Goal: Transaction & Acquisition: Purchase product/service

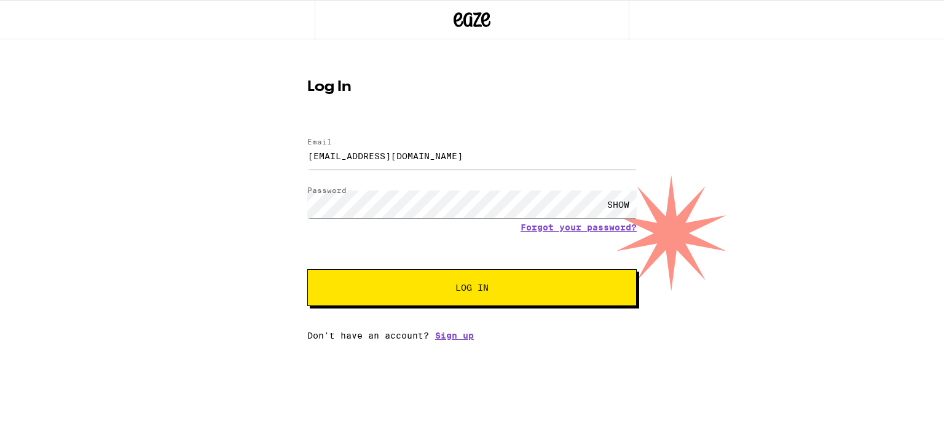
click at [402, 290] on span "Log In" at bounding box center [472, 287] width 230 height 9
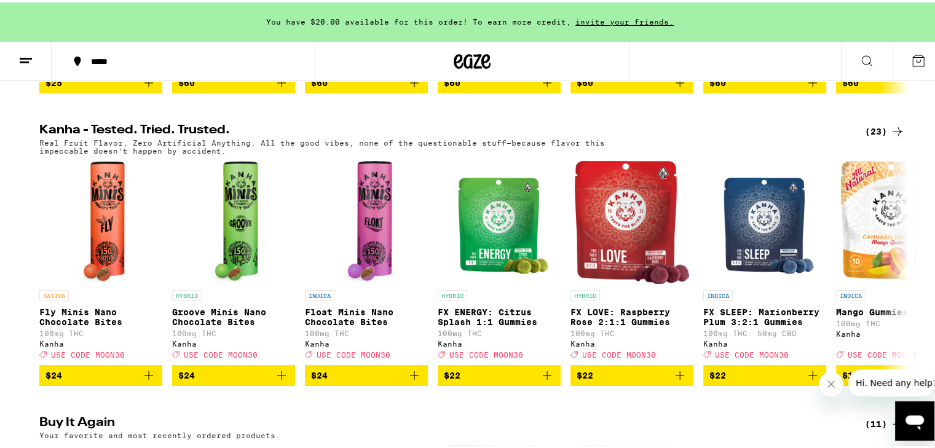
scroll to position [676, 0]
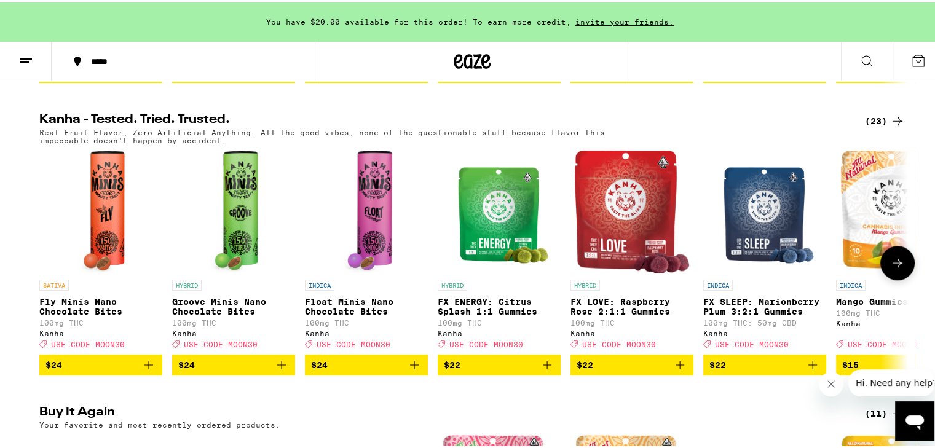
click at [234, 231] on img "Open page for Groove Minis Nano Chocolate Bites from Kanha" at bounding box center [233, 209] width 49 height 123
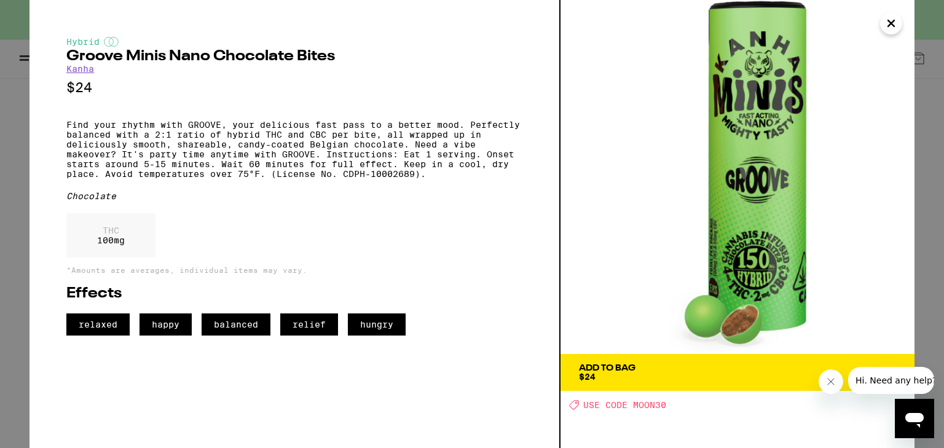
click at [893, 33] on button "Close" at bounding box center [892, 23] width 22 height 22
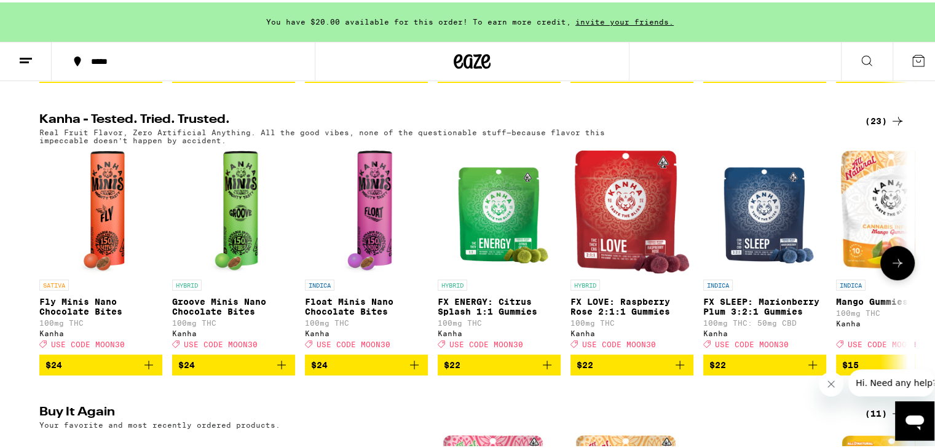
click at [234, 242] on img "Open page for Groove Minis Nano Chocolate Bites from Kanha" at bounding box center [233, 209] width 49 height 123
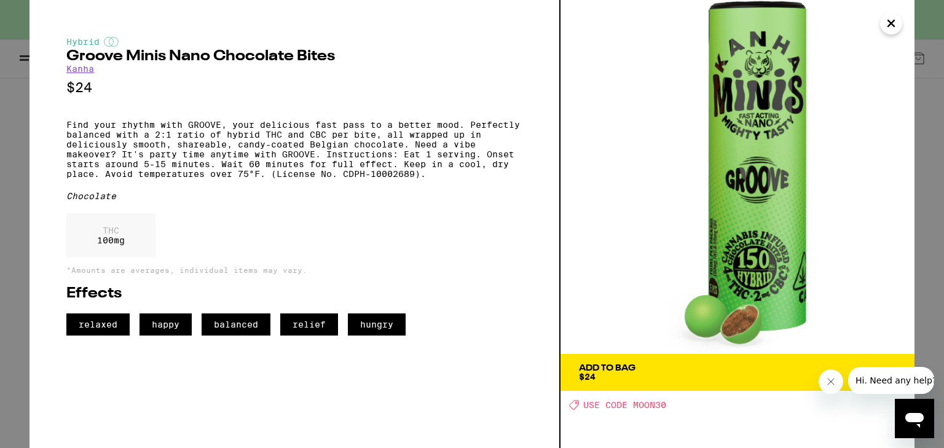
click at [899, 18] on button "Close" at bounding box center [892, 23] width 22 height 22
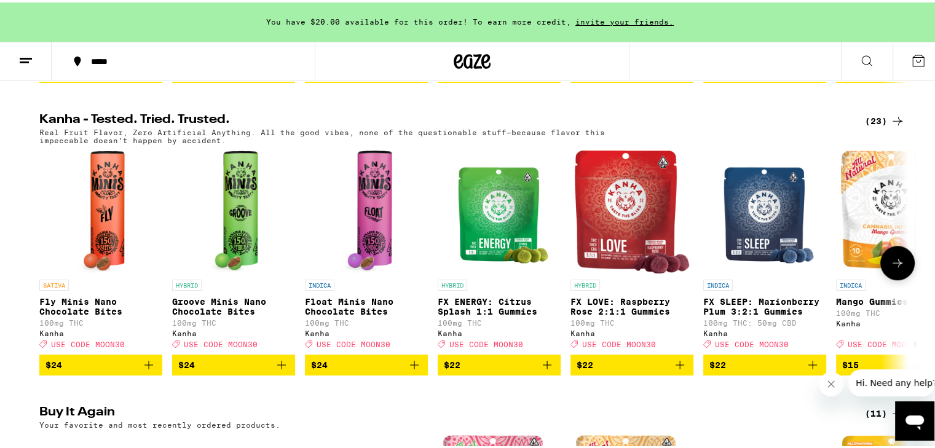
click at [895, 268] on icon at bounding box center [897, 260] width 15 height 15
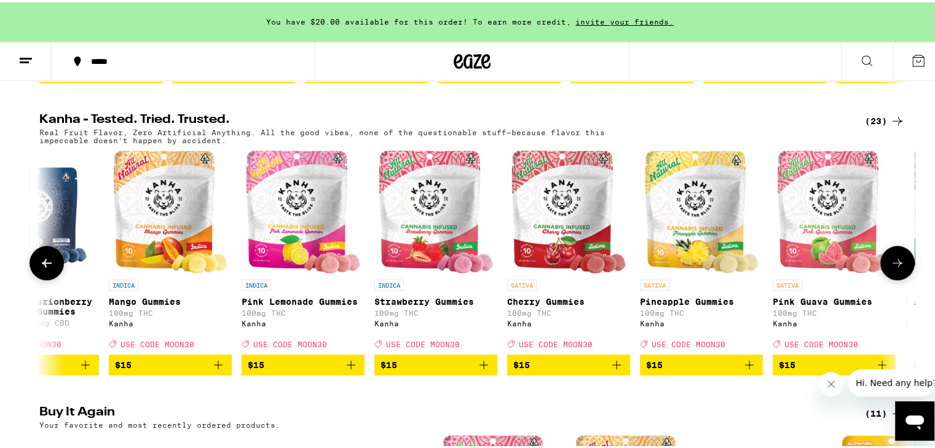
scroll to position [0, 732]
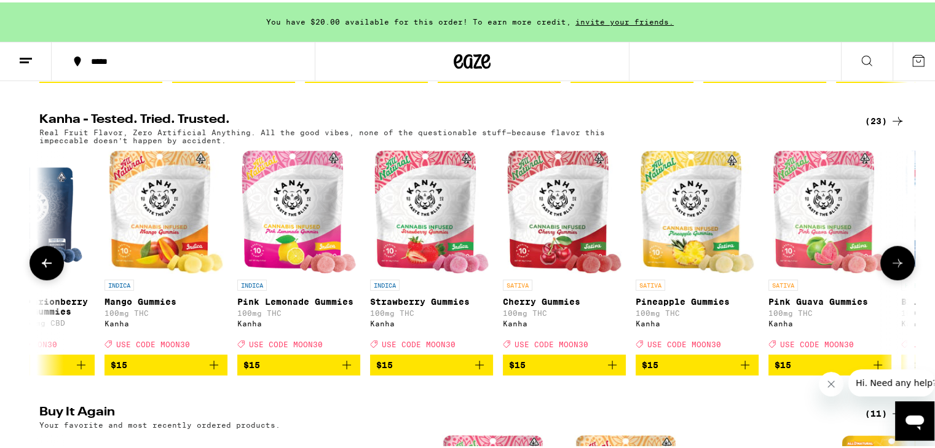
click at [895, 268] on icon at bounding box center [897, 260] width 15 height 15
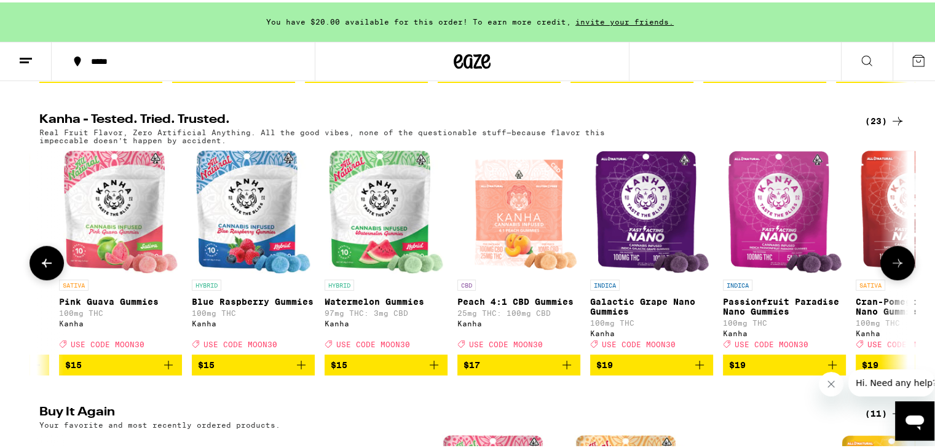
scroll to position [0, 1463]
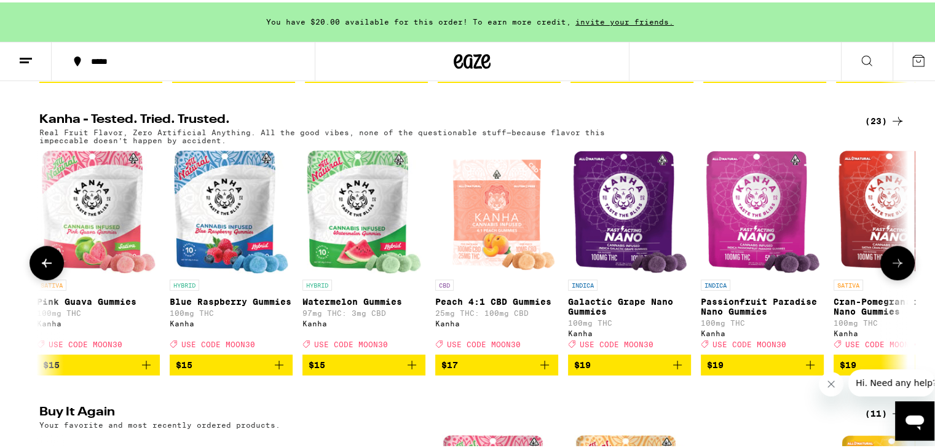
click at [892, 268] on icon at bounding box center [897, 260] width 15 height 15
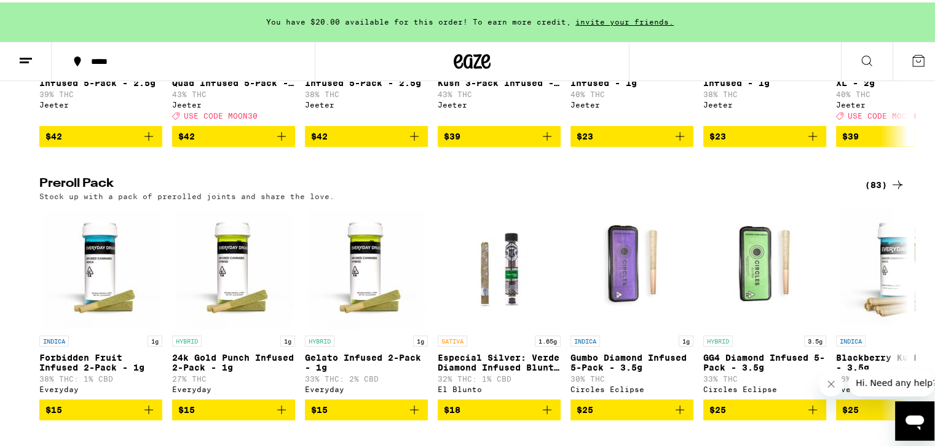
scroll to position [3382, 0]
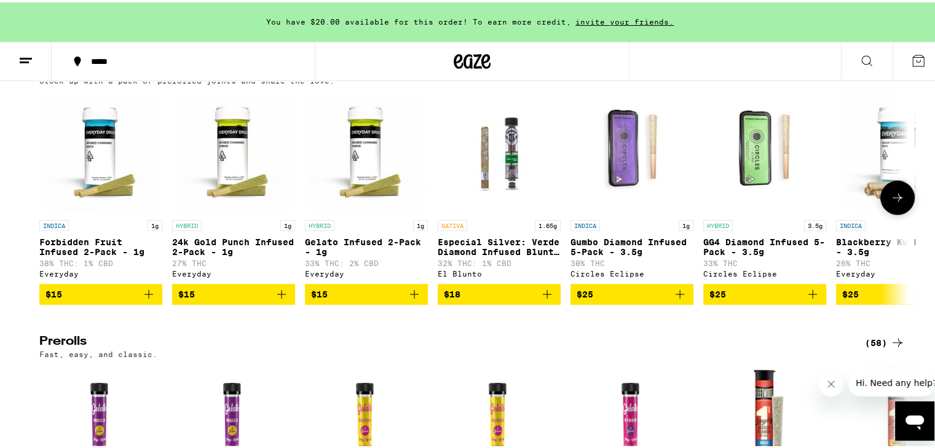
click at [900, 213] on button at bounding box center [898, 195] width 34 height 34
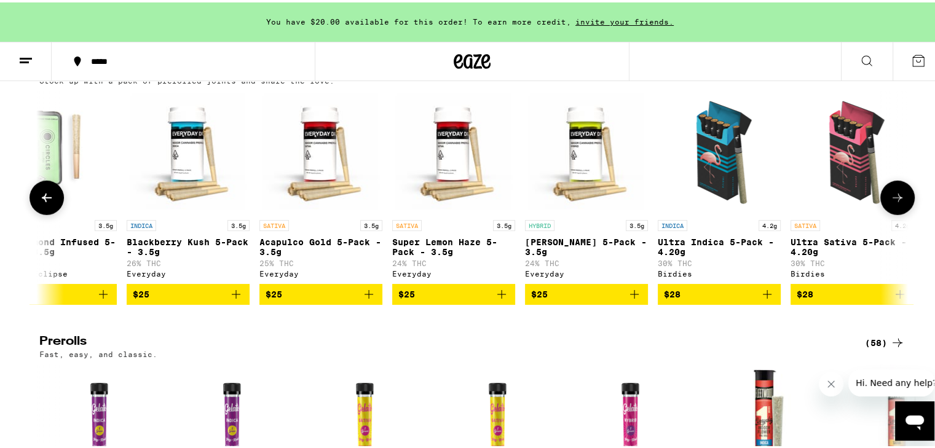
scroll to position [0, 732]
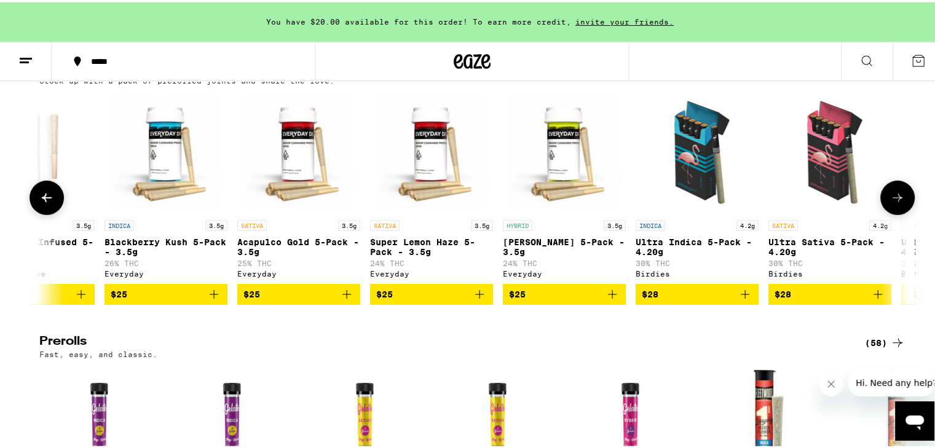
click at [900, 213] on button at bounding box center [898, 195] width 34 height 34
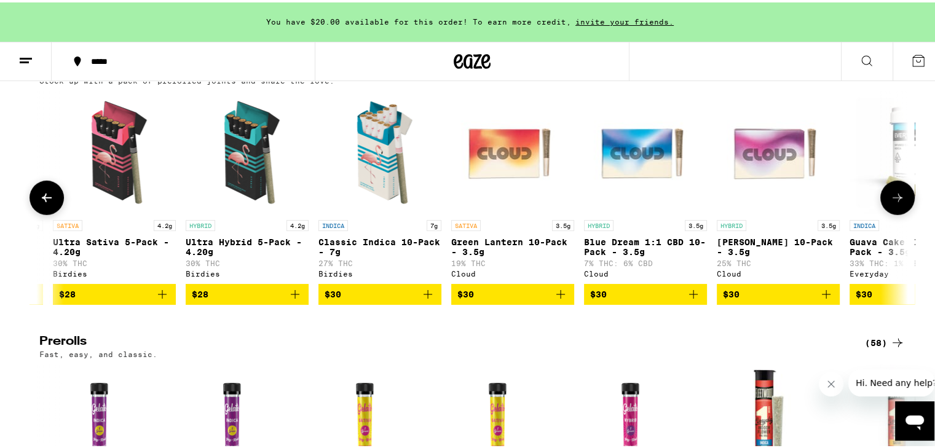
scroll to position [0, 1463]
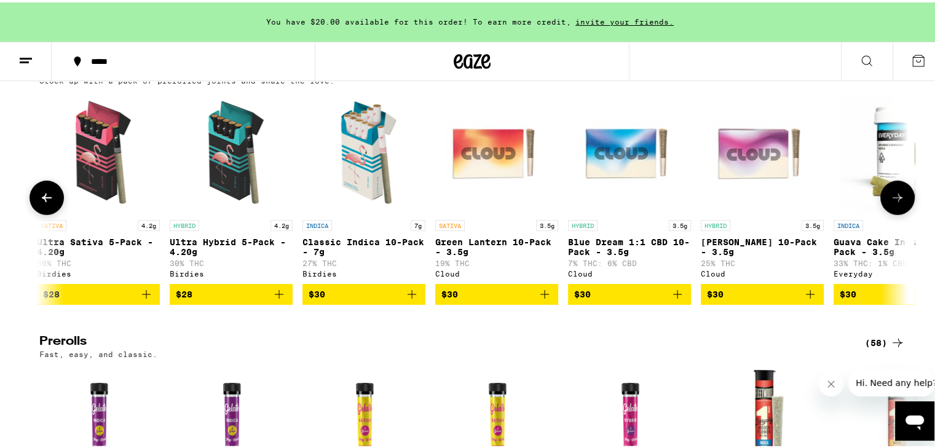
click at [900, 213] on button at bounding box center [898, 195] width 34 height 34
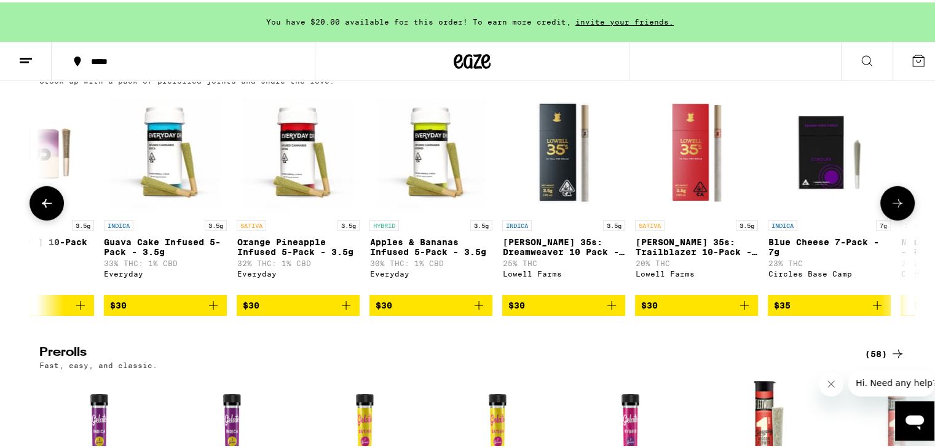
scroll to position [0, 2195]
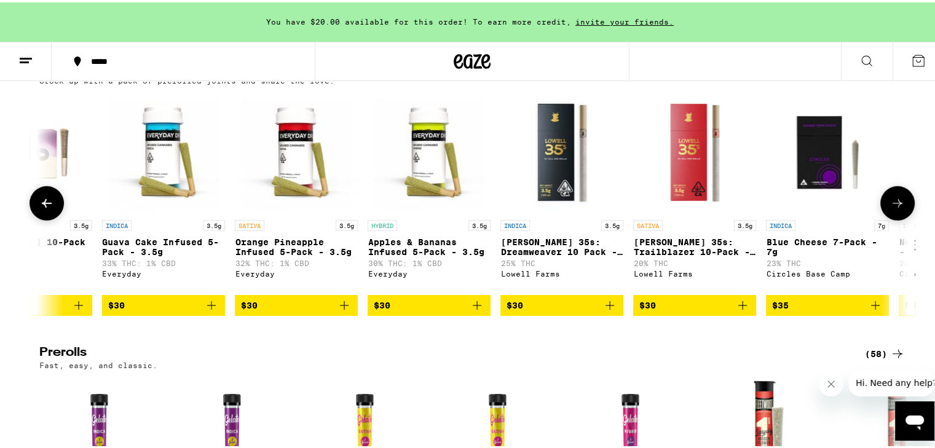
click at [900, 218] on button at bounding box center [898, 201] width 34 height 34
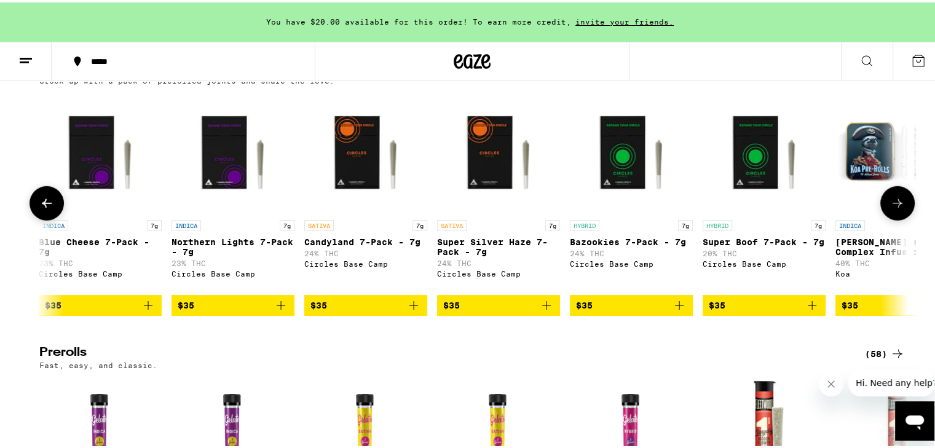
scroll to position [0, 2927]
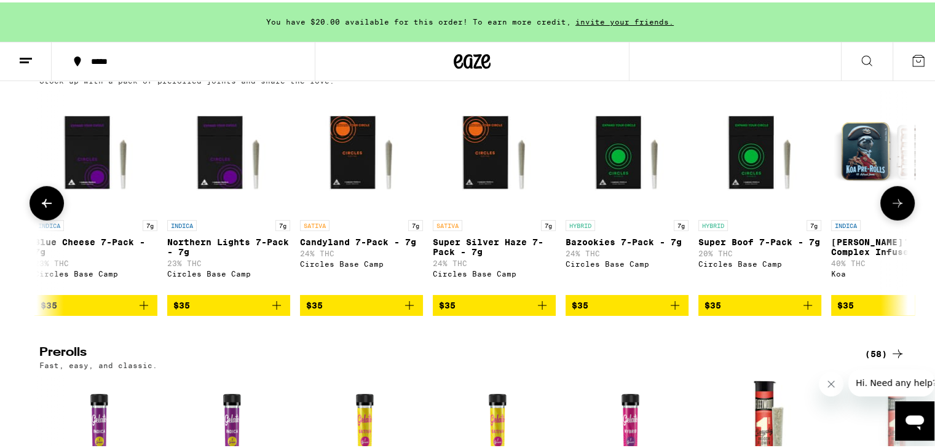
click at [900, 218] on button at bounding box center [898, 201] width 34 height 34
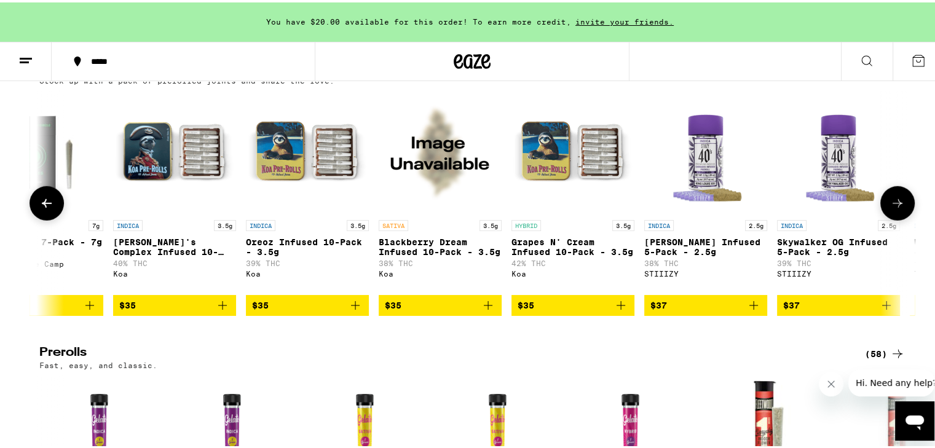
scroll to position [0, 3659]
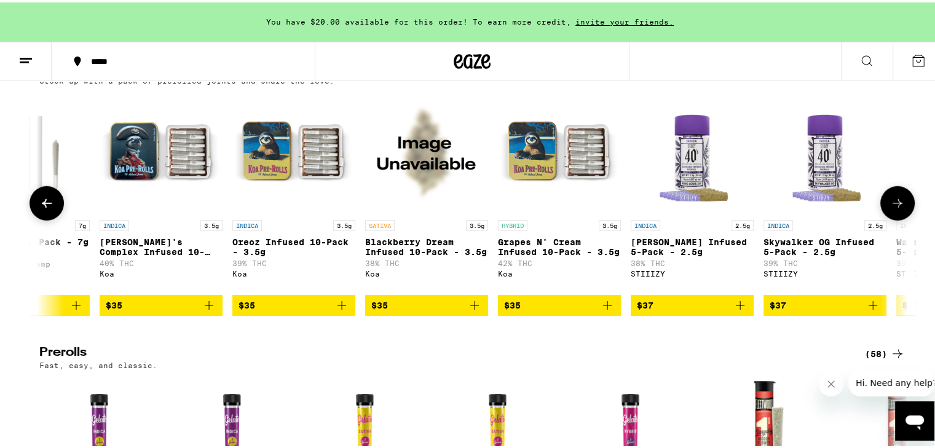
click at [900, 218] on button at bounding box center [898, 201] width 34 height 34
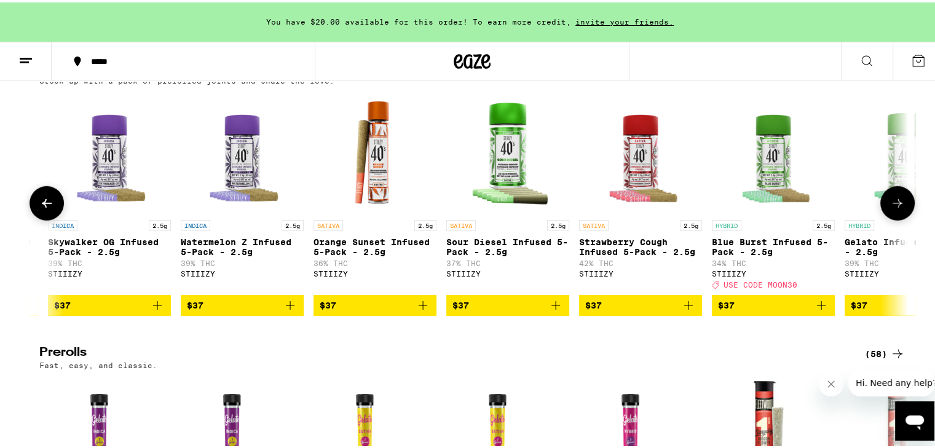
scroll to position [0, 4390]
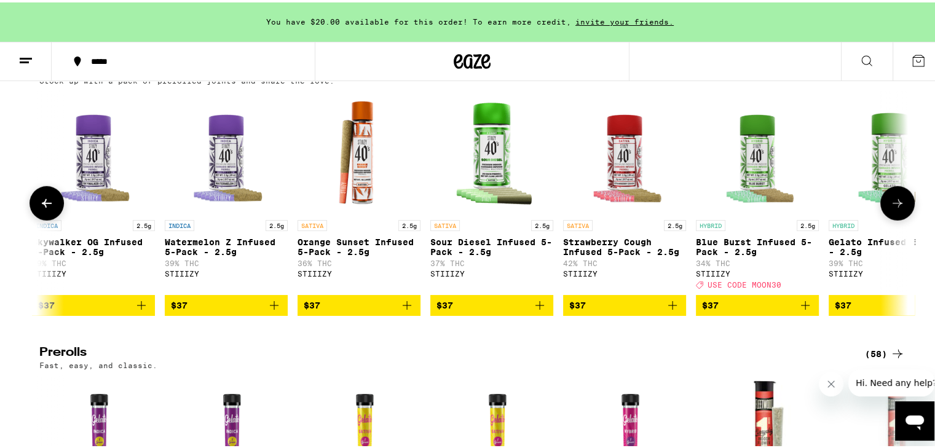
click at [900, 218] on button at bounding box center [898, 201] width 34 height 34
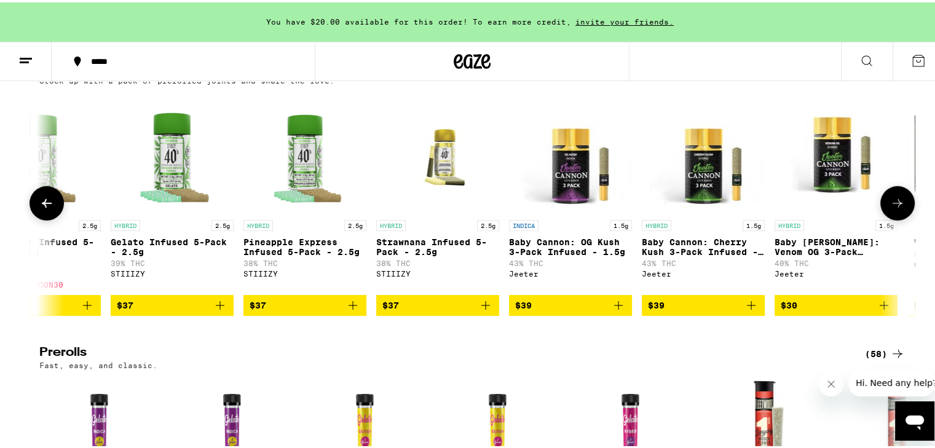
scroll to position [0, 5122]
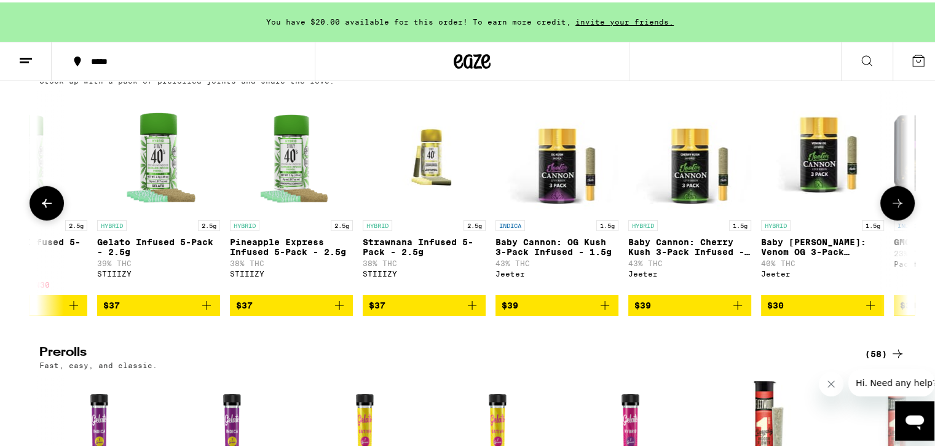
click at [900, 218] on button at bounding box center [898, 201] width 34 height 34
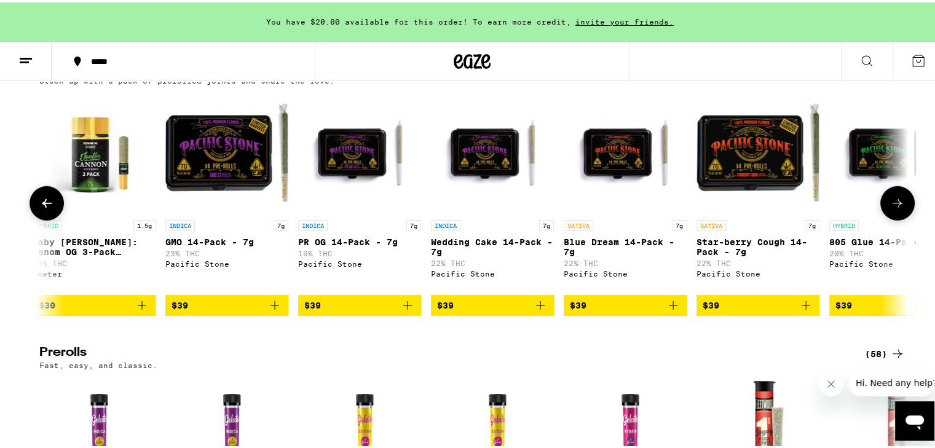
scroll to position [0, 5854]
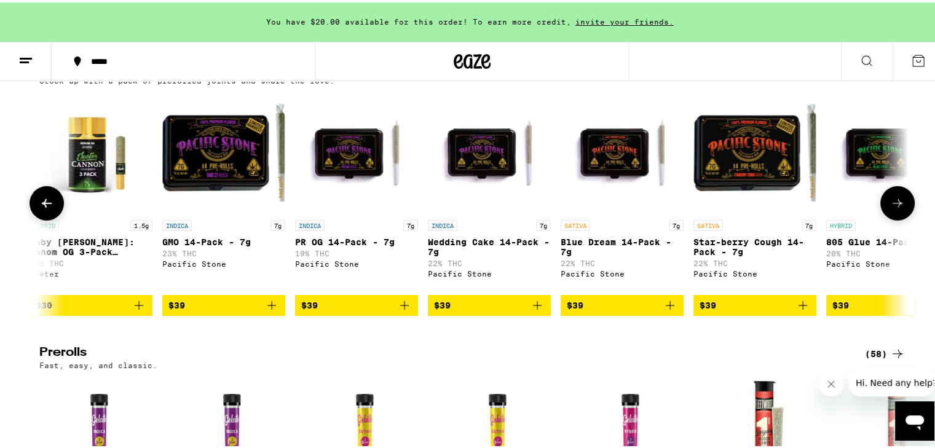
click at [900, 218] on button at bounding box center [898, 201] width 34 height 34
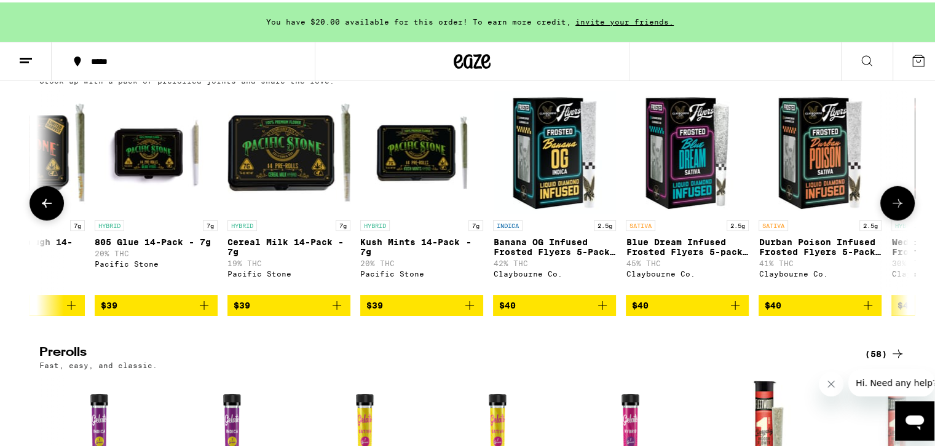
click at [900, 218] on button at bounding box center [898, 201] width 34 height 34
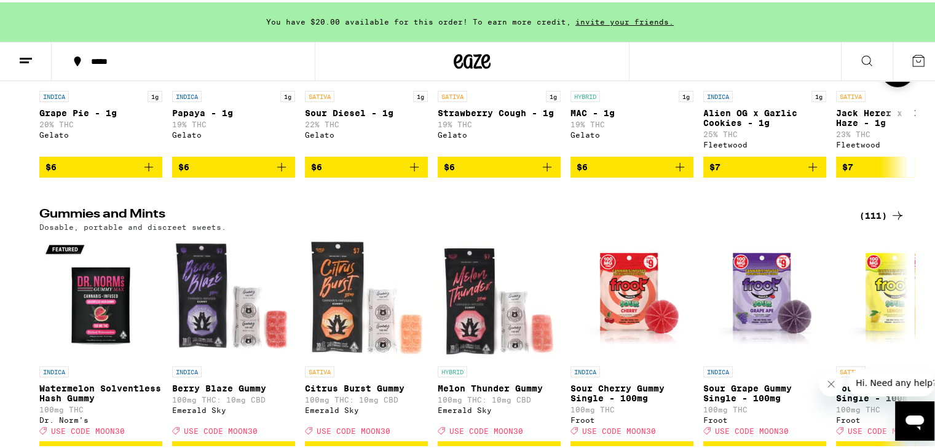
scroll to position [3997, 0]
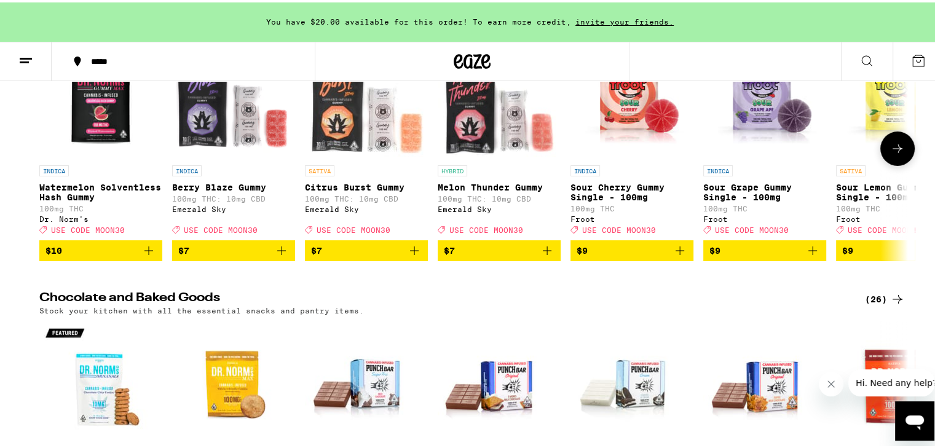
click at [898, 164] on button at bounding box center [898, 146] width 34 height 34
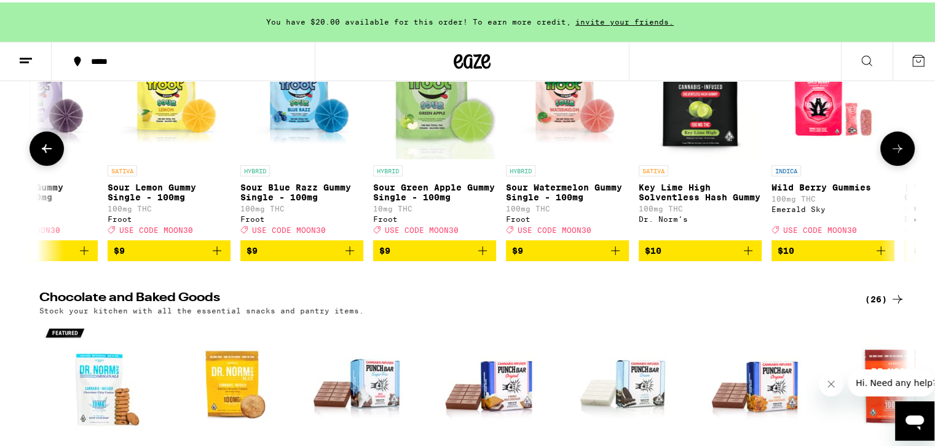
scroll to position [0, 732]
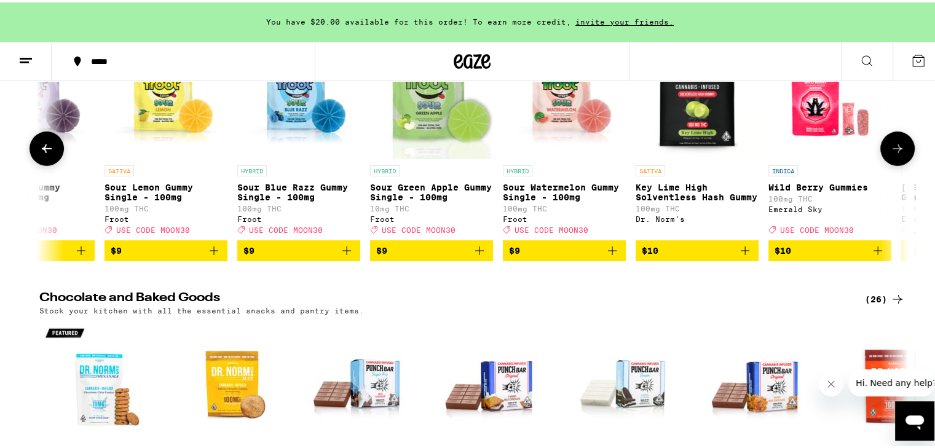
click at [898, 164] on button at bounding box center [898, 146] width 34 height 34
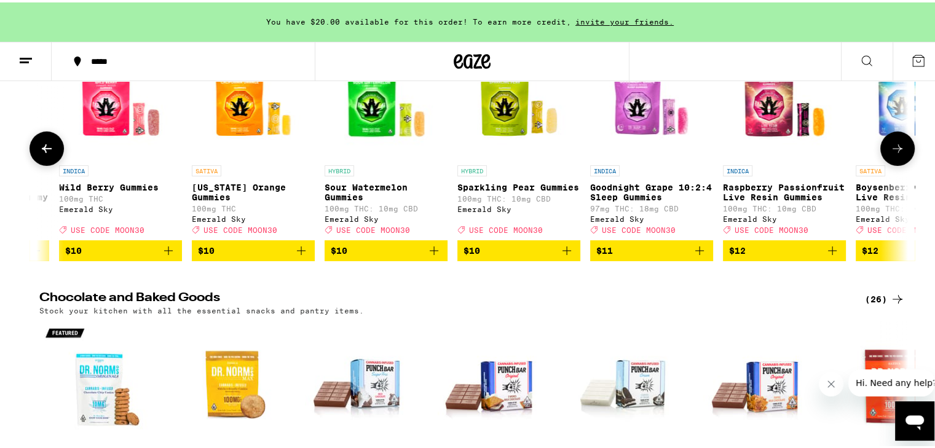
scroll to position [0, 1463]
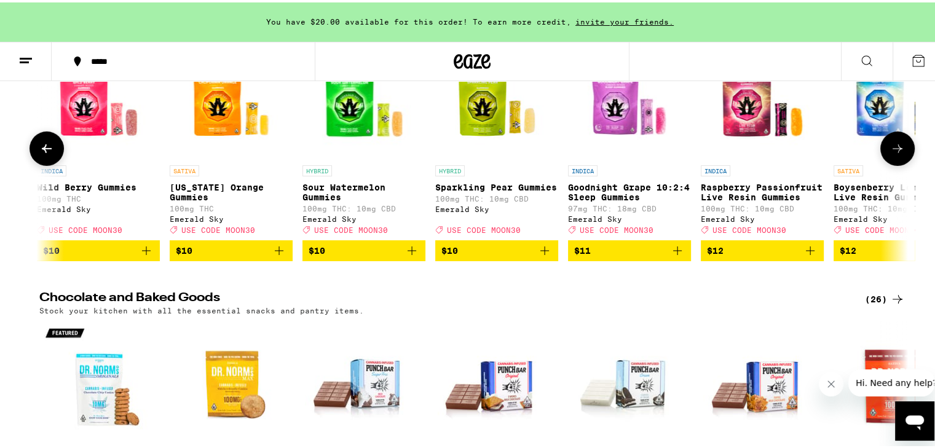
click at [898, 164] on button at bounding box center [898, 146] width 34 height 34
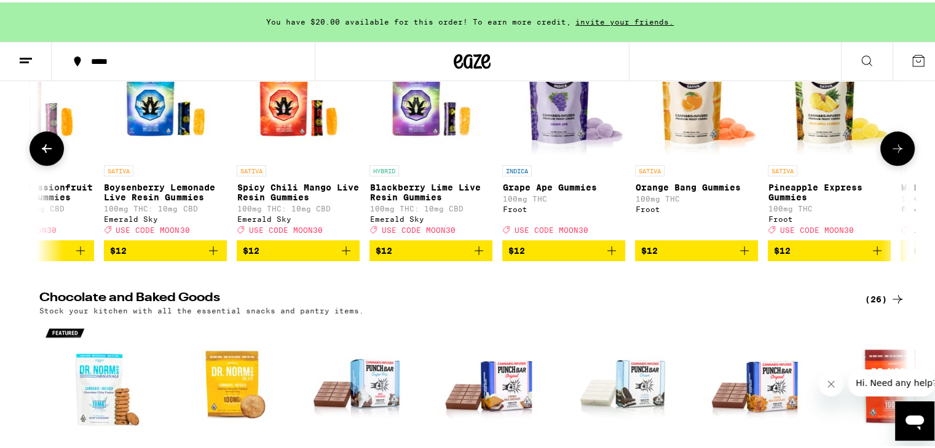
scroll to position [0, 2195]
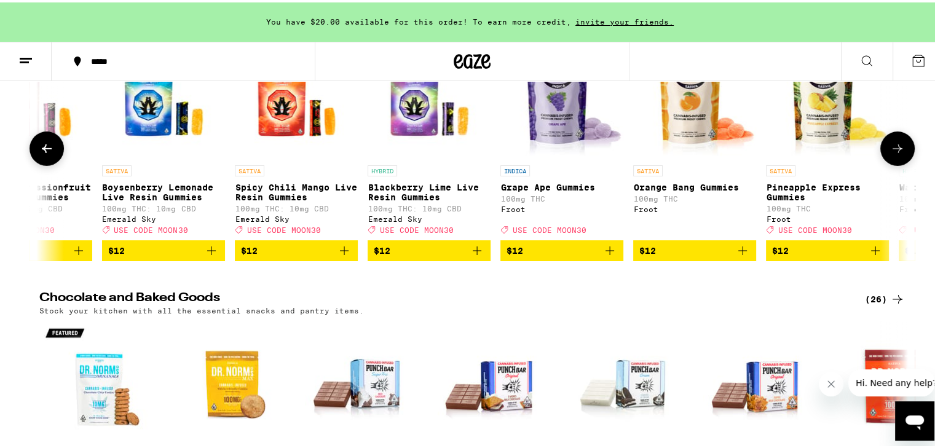
click at [898, 164] on button at bounding box center [898, 146] width 34 height 34
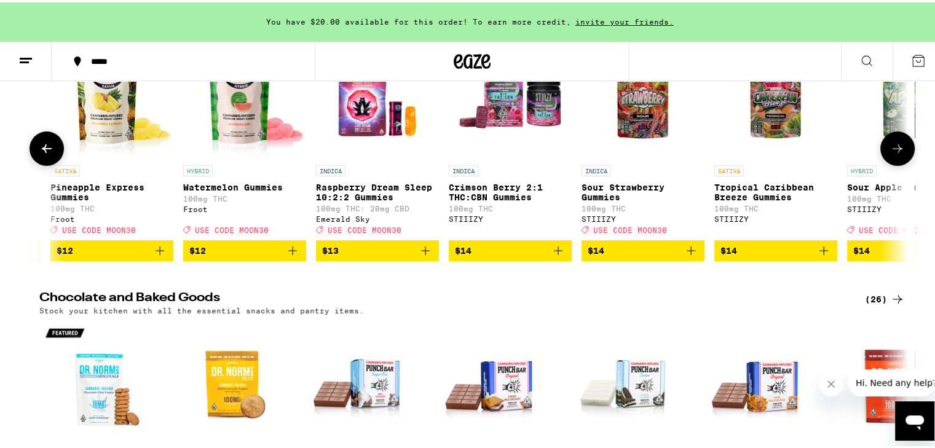
scroll to position [0, 2927]
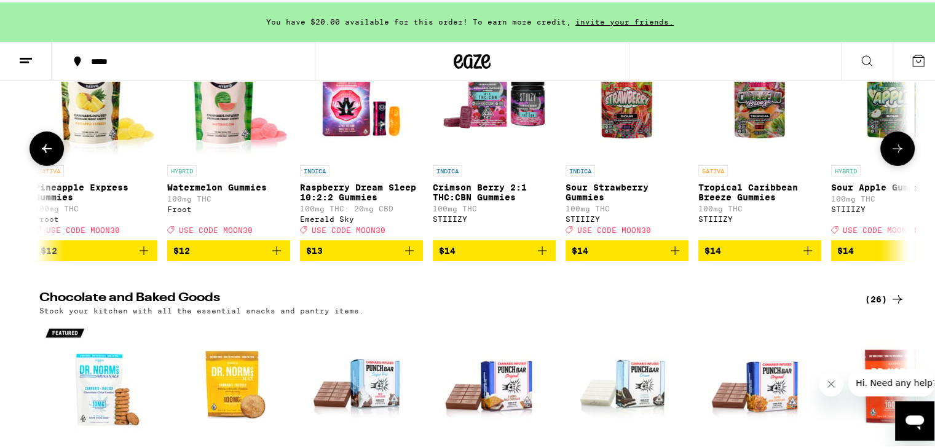
click at [898, 164] on button at bounding box center [898, 146] width 34 height 34
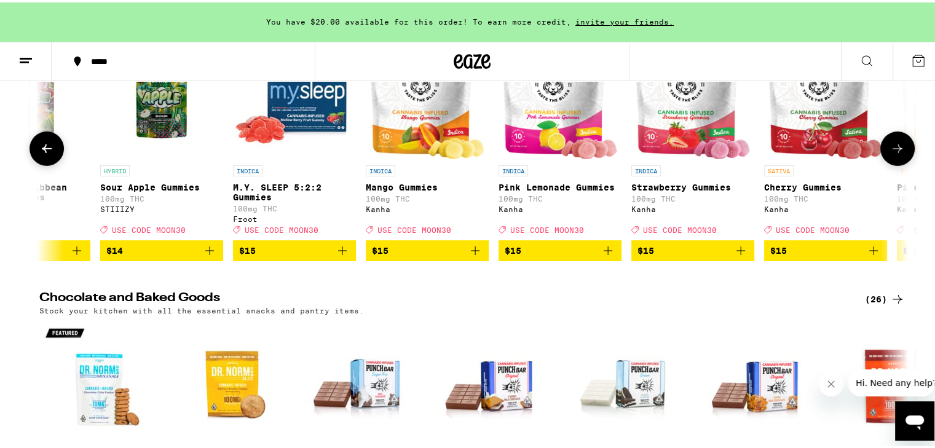
scroll to position [0, 3659]
click at [898, 164] on button at bounding box center [898, 146] width 34 height 34
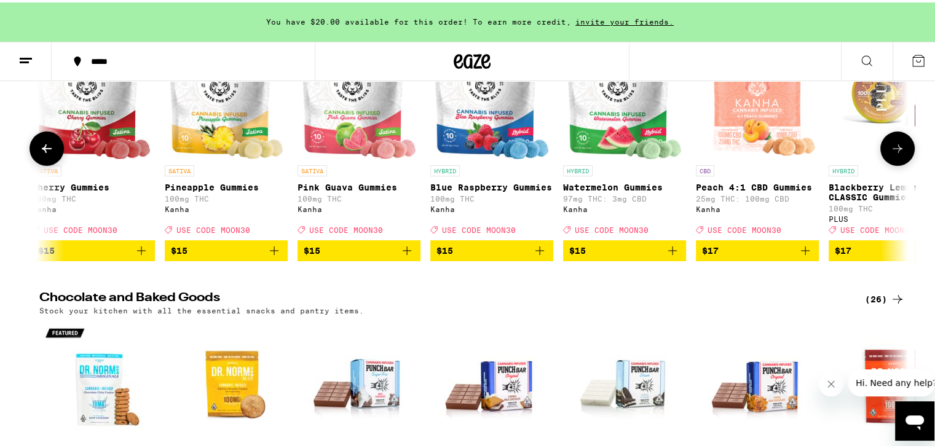
click at [898, 164] on button at bounding box center [898, 146] width 34 height 34
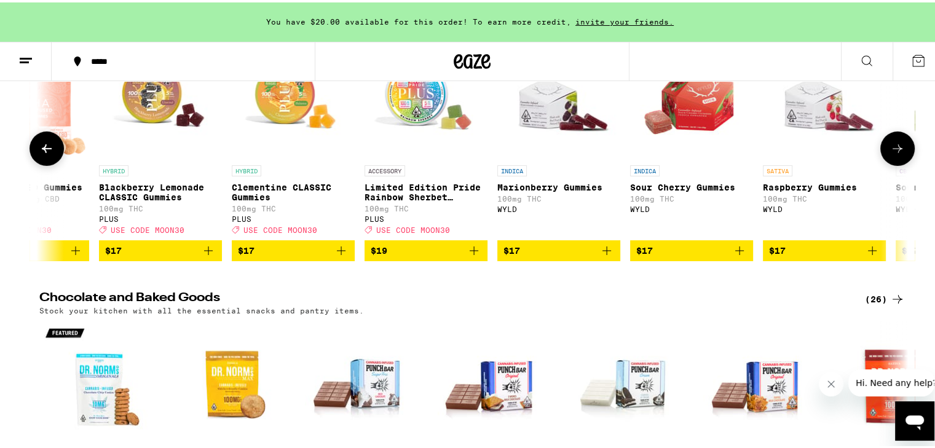
scroll to position [0, 5122]
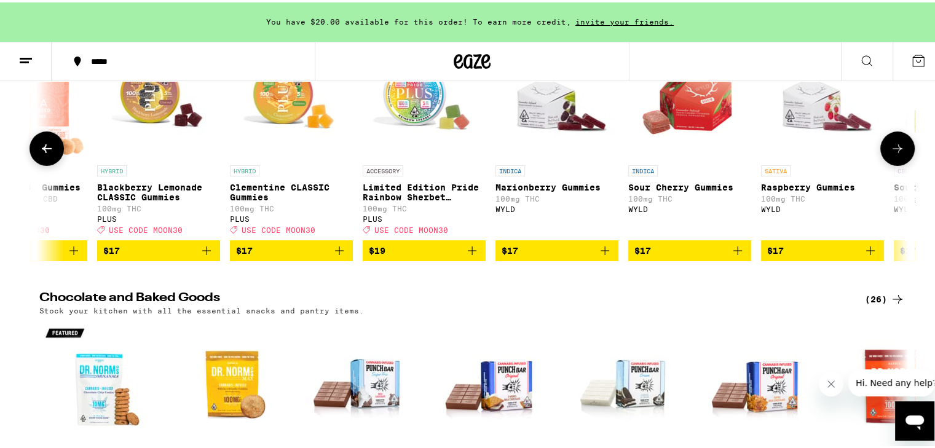
click at [898, 164] on button at bounding box center [898, 146] width 34 height 34
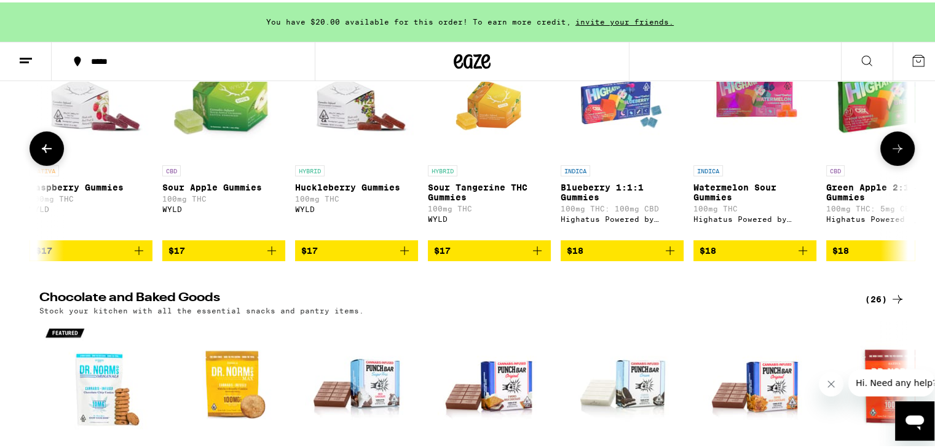
click at [898, 164] on button at bounding box center [898, 146] width 34 height 34
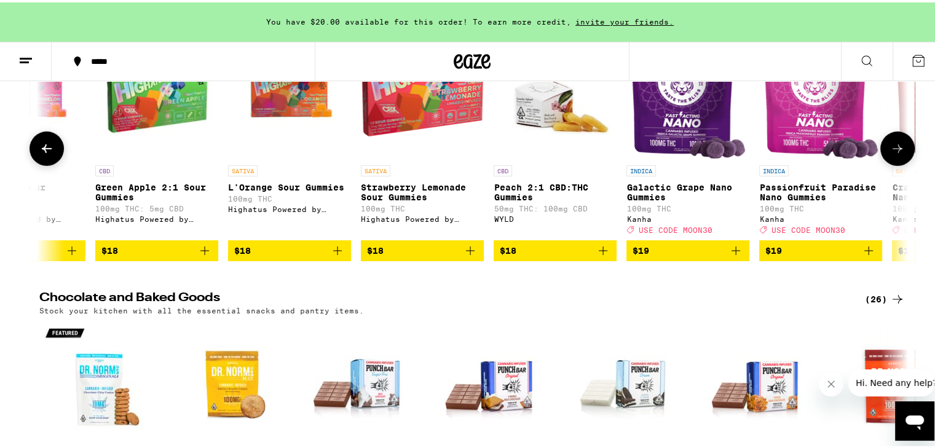
scroll to position [0, 6585]
click at [898, 164] on button at bounding box center [898, 146] width 34 height 34
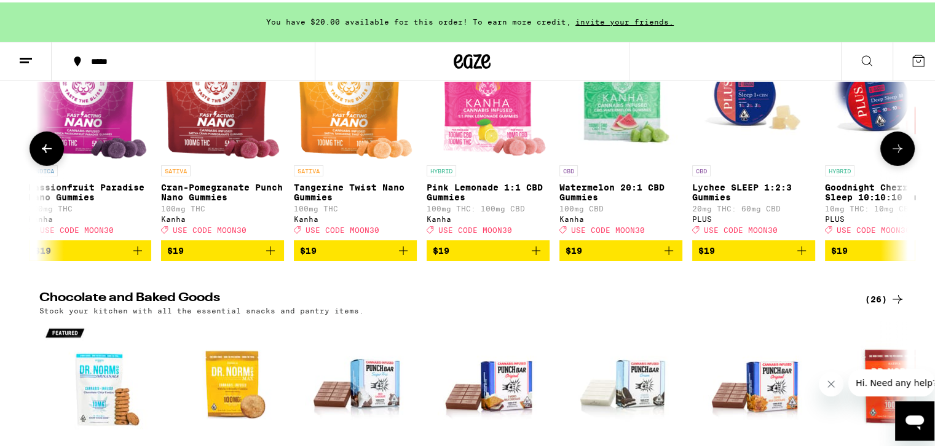
scroll to position [0, 7317]
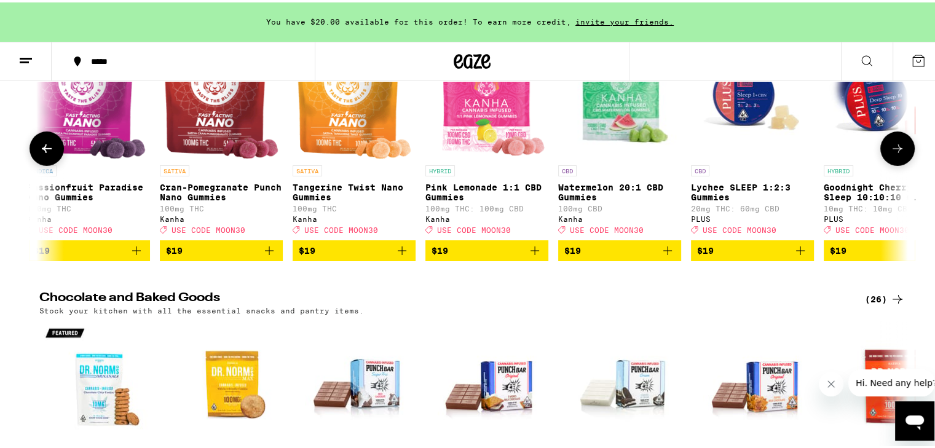
click at [898, 164] on button at bounding box center [898, 146] width 34 height 34
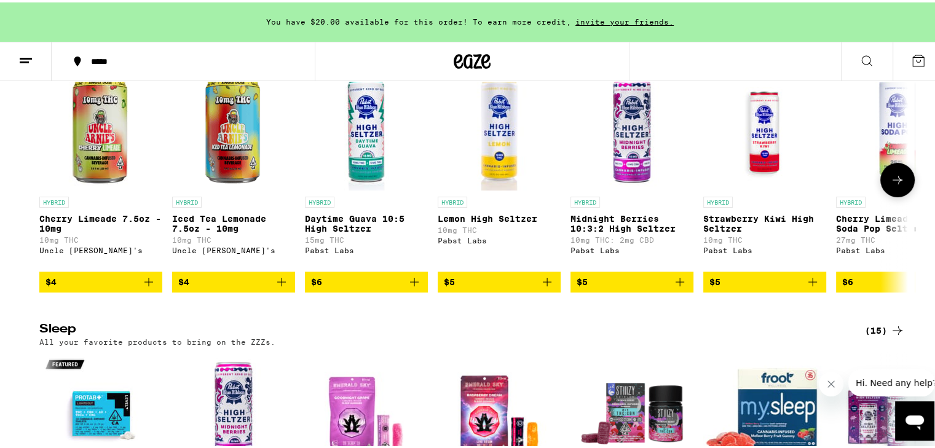
scroll to position [4550, 0]
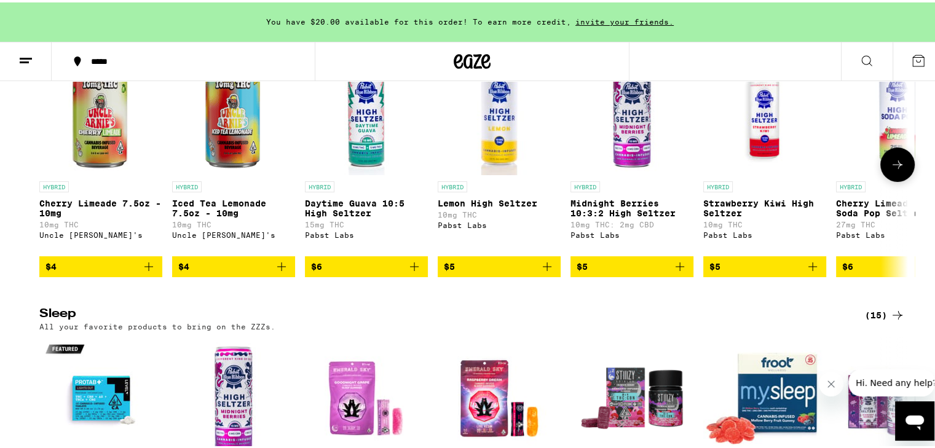
click at [898, 170] on icon at bounding box center [897, 162] width 15 height 15
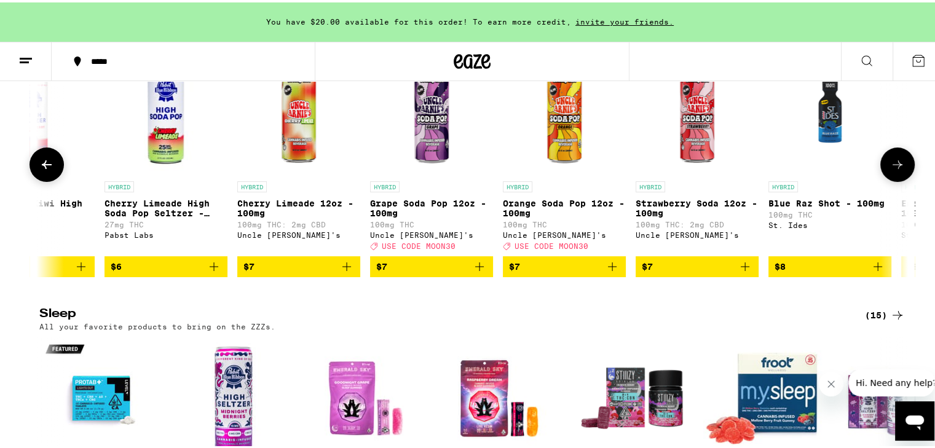
click at [898, 170] on icon at bounding box center [897, 162] width 15 height 15
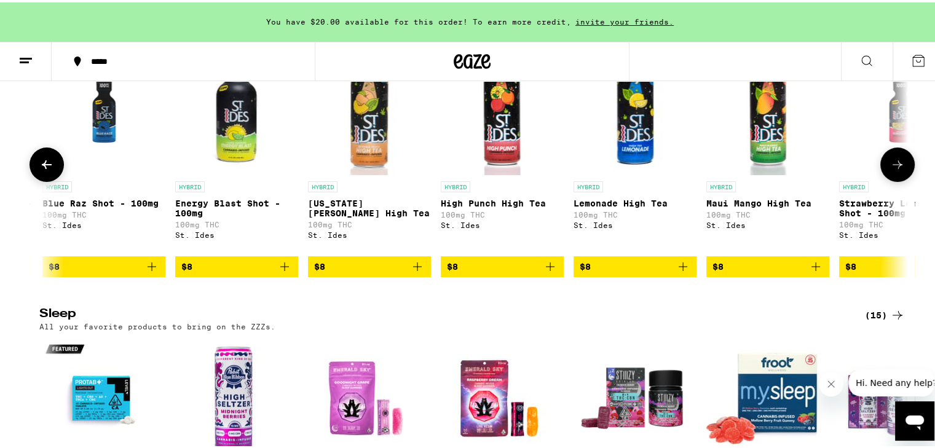
scroll to position [0, 1463]
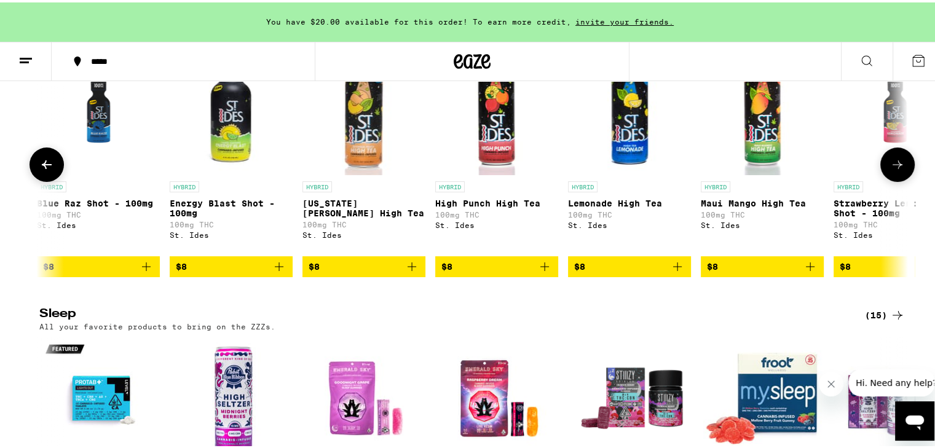
click at [898, 170] on icon at bounding box center [897, 162] width 15 height 15
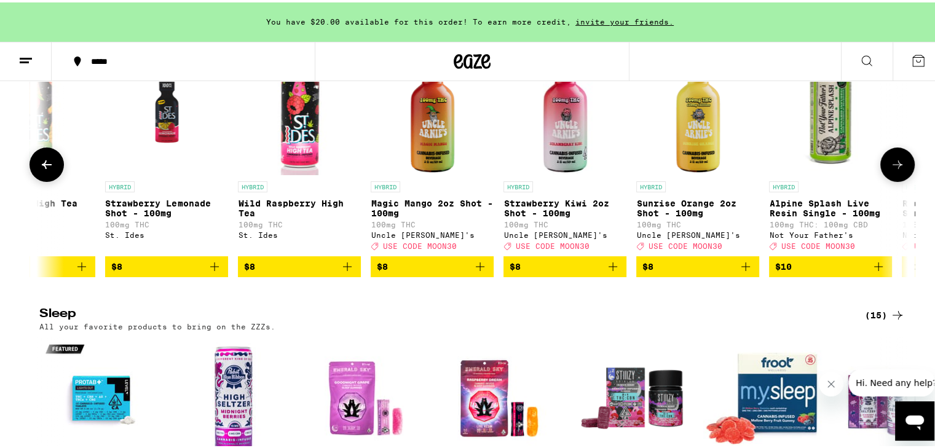
scroll to position [0, 2195]
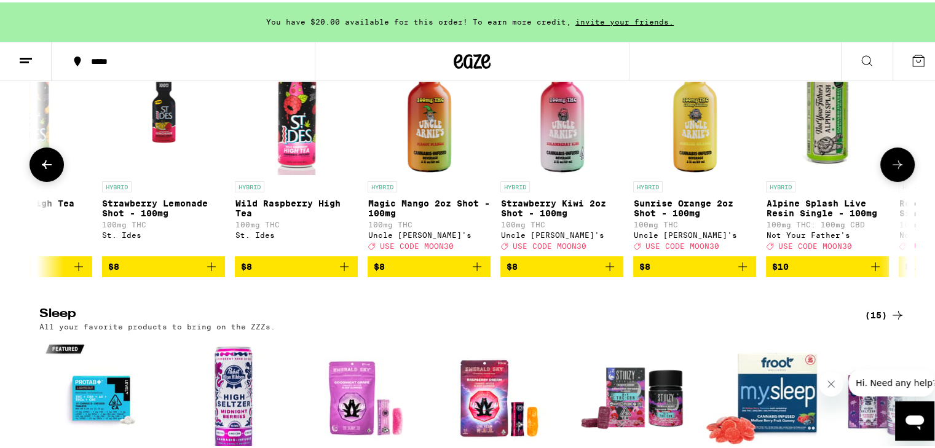
click at [898, 170] on icon at bounding box center [897, 162] width 15 height 15
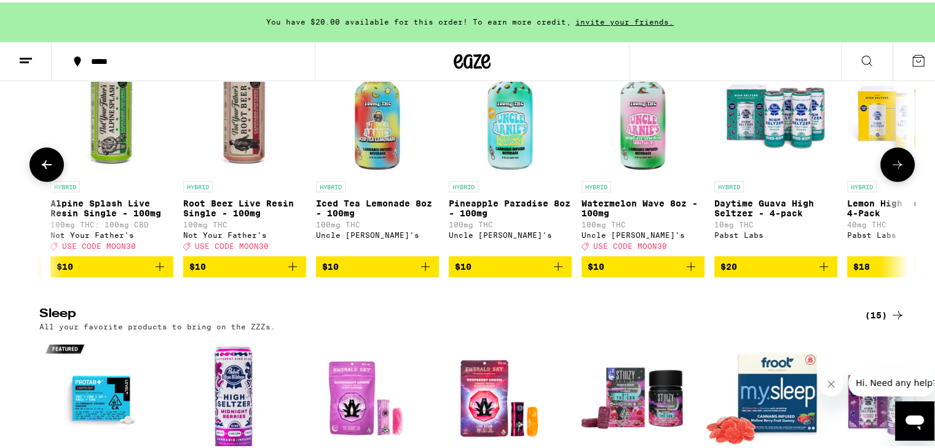
scroll to position [0, 2927]
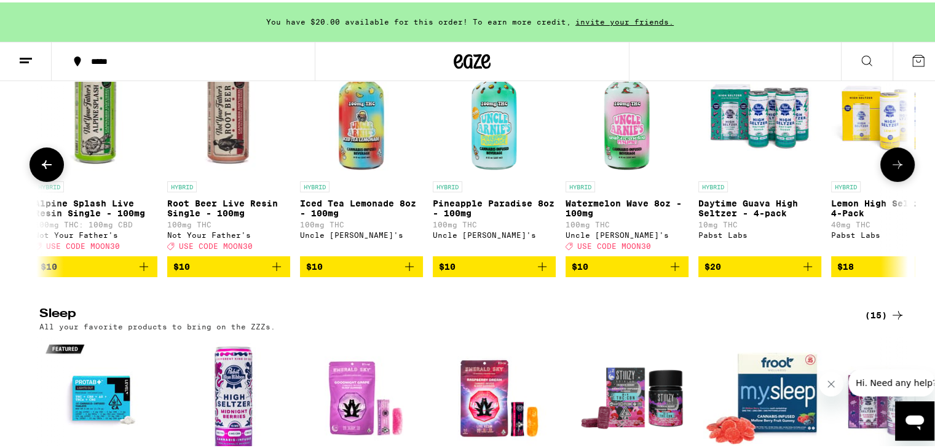
click at [898, 170] on icon at bounding box center [897, 162] width 15 height 15
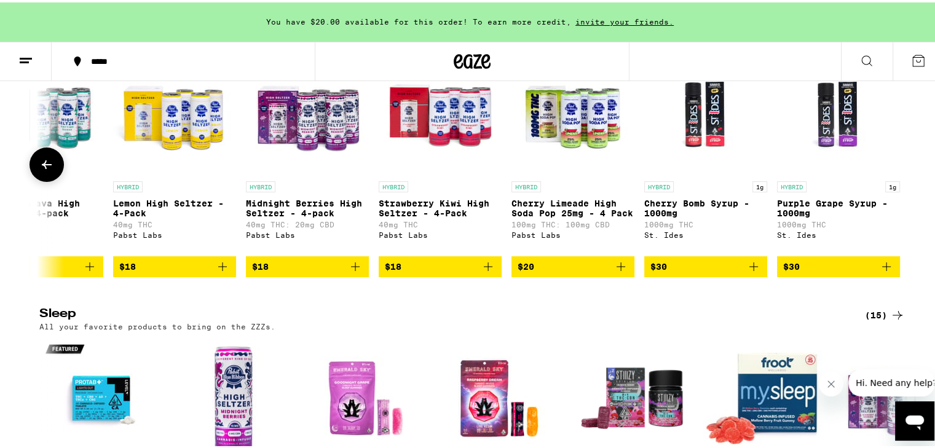
scroll to position [0, 3650]
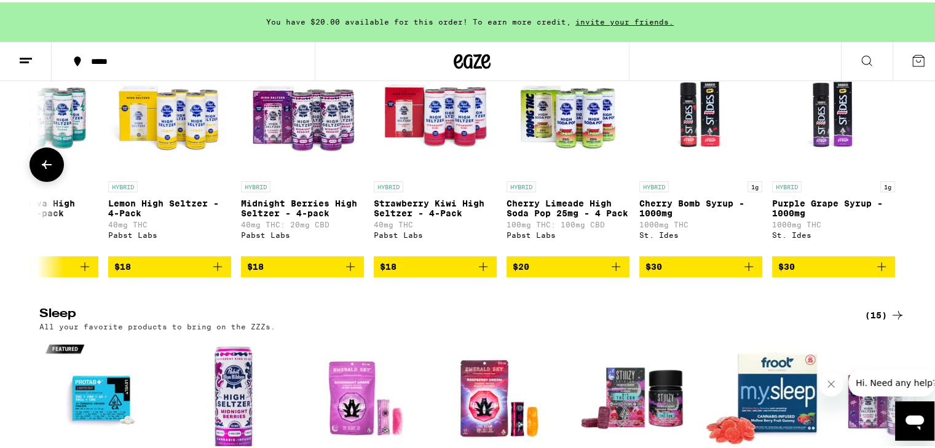
click at [898, 180] on div at bounding box center [898, 162] width 34 height 34
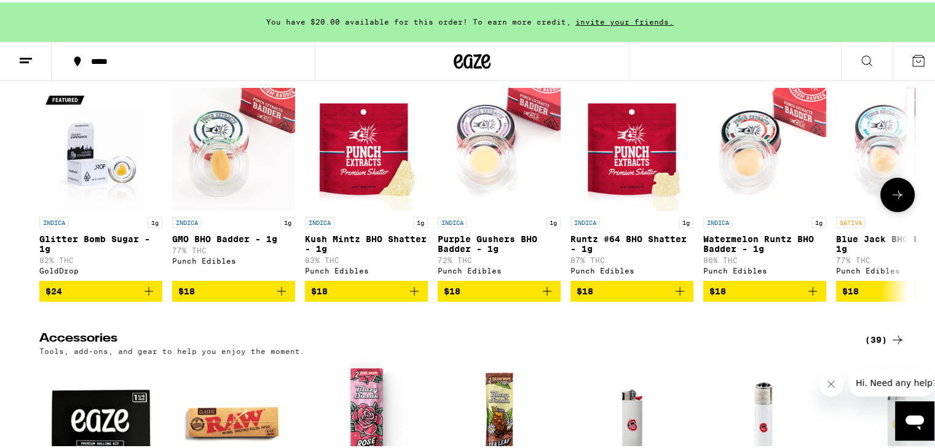
scroll to position [5472, 0]
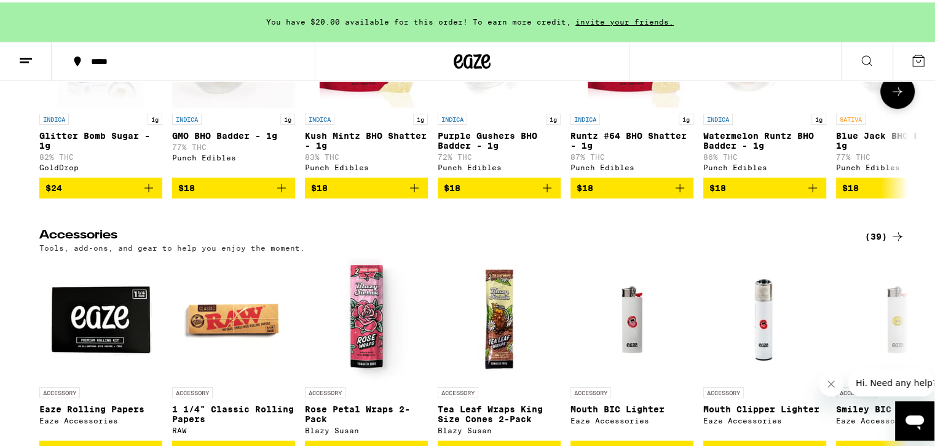
click at [895, 97] on icon at bounding box center [897, 89] width 15 height 15
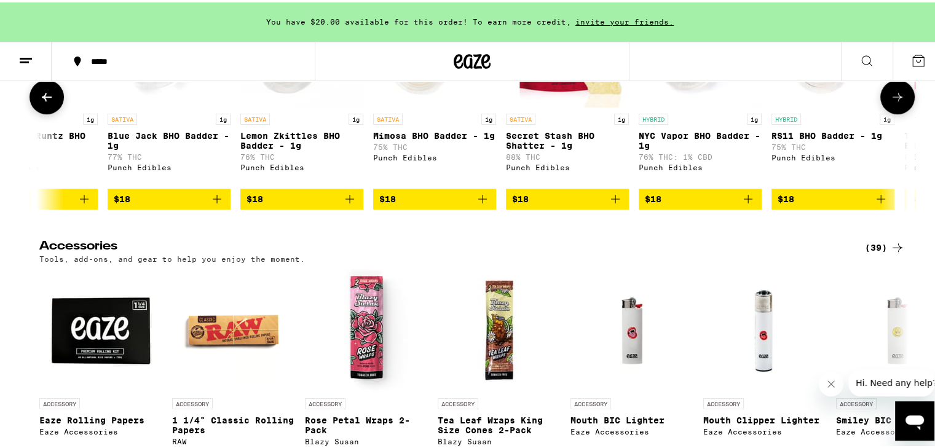
scroll to position [0, 732]
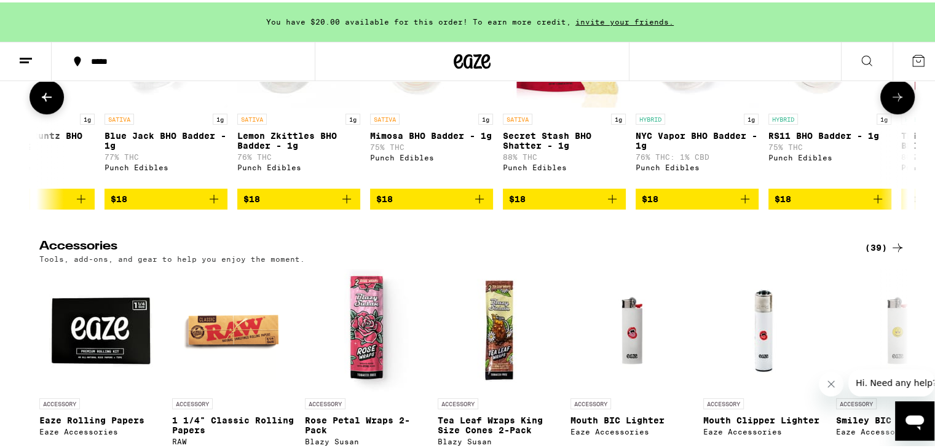
click at [893, 102] on icon at bounding box center [897, 94] width 15 height 15
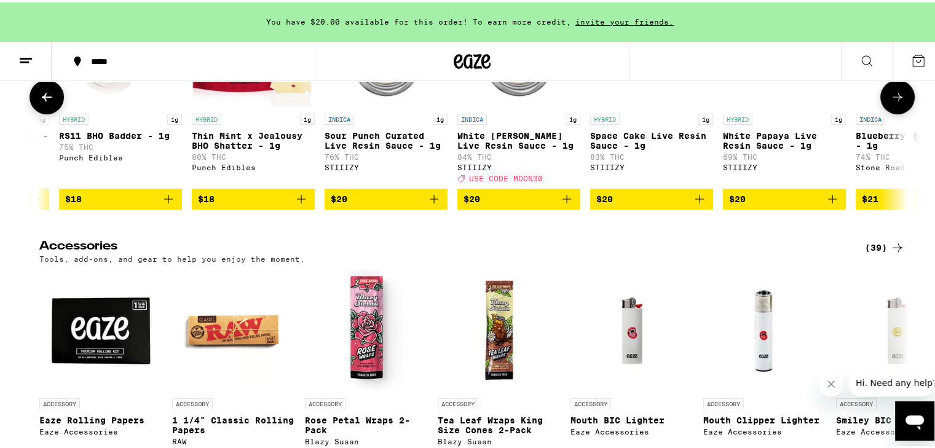
scroll to position [0, 1463]
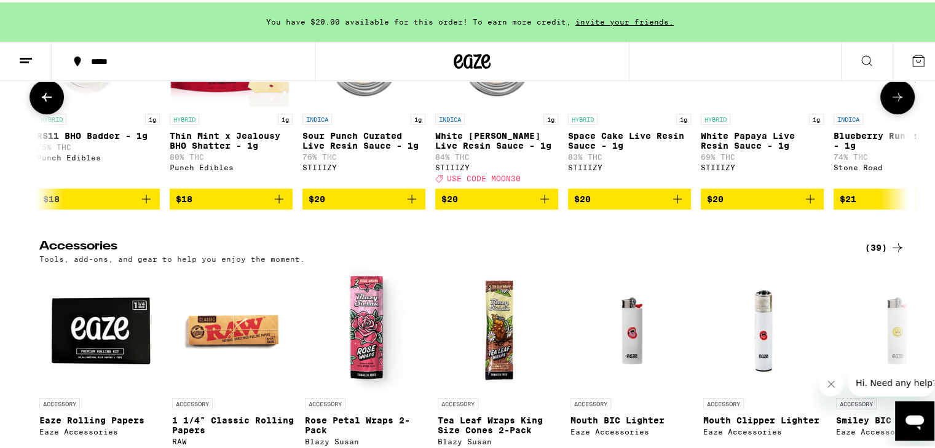
click at [893, 102] on icon at bounding box center [897, 94] width 15 height 15
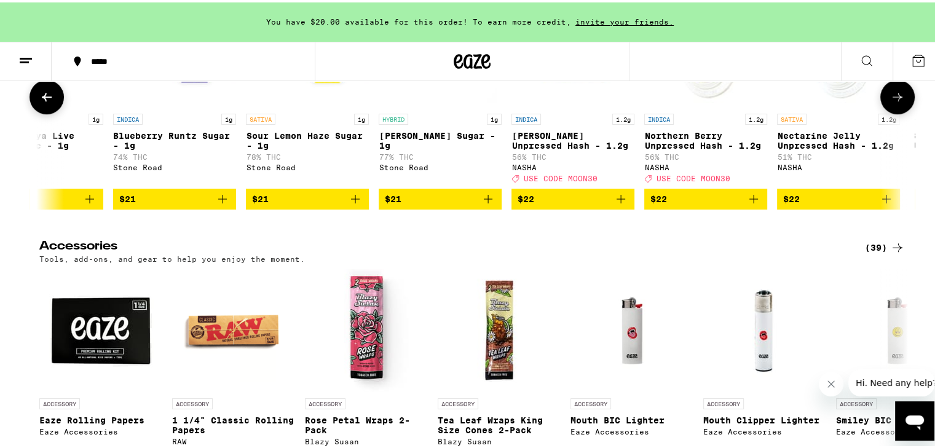
scroll to position [0, 2195]
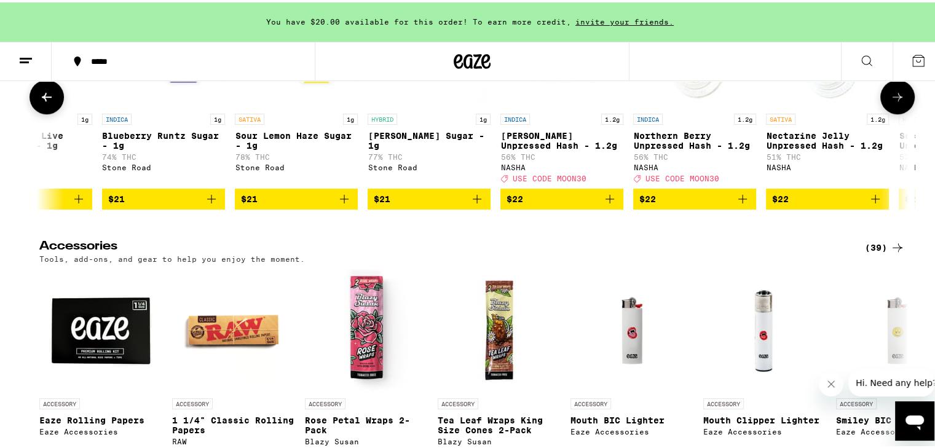
click at [893, 102] on icon at bounding box center [897, 94] width 15 height 15
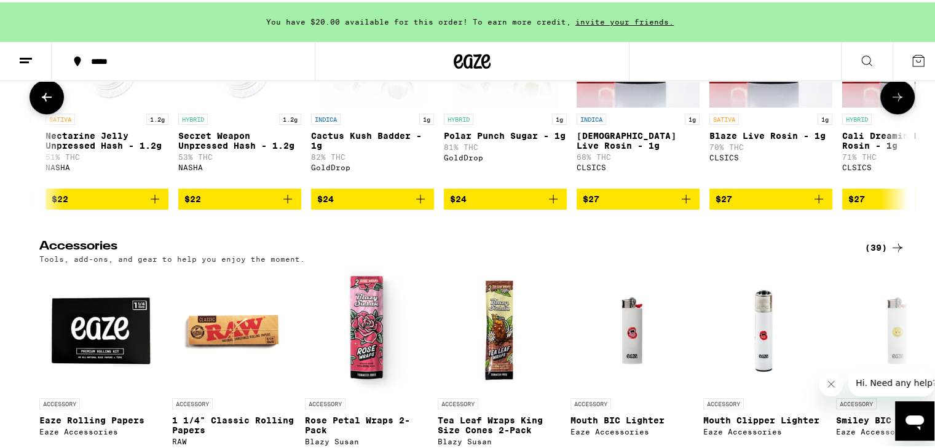
scroll to position [0, 2927]
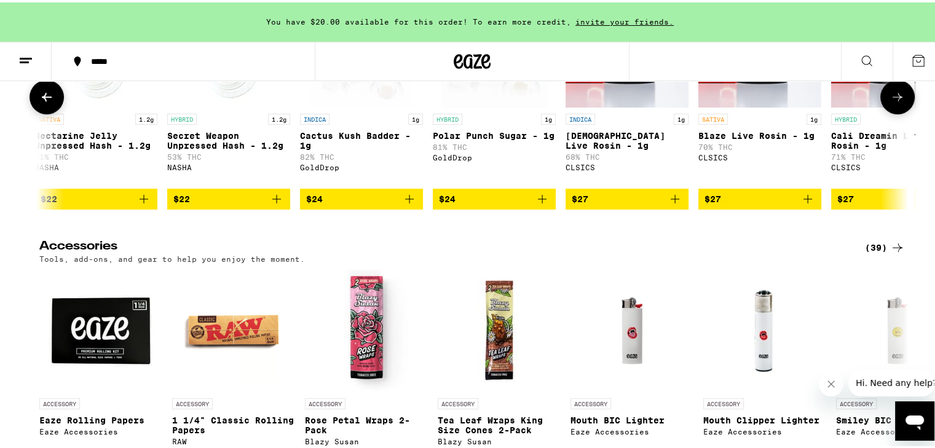
click at [893, 102] on icon at bounding box center [897, 94] width 15 height 15
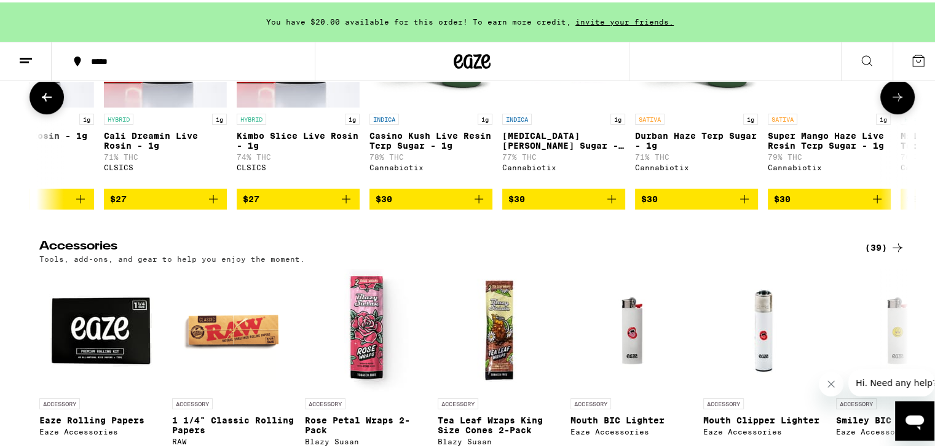
scroll to position [0, 3659]
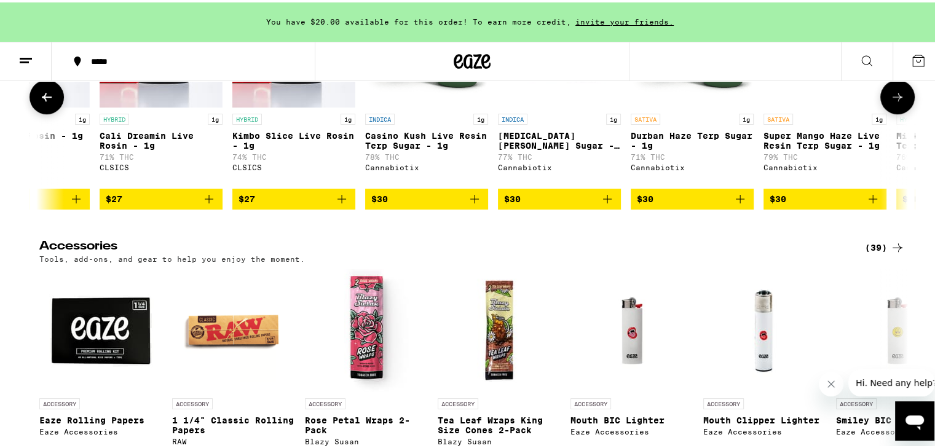
click at [892, 102] on icon at bounding box center [897, 94] width 15 height 15
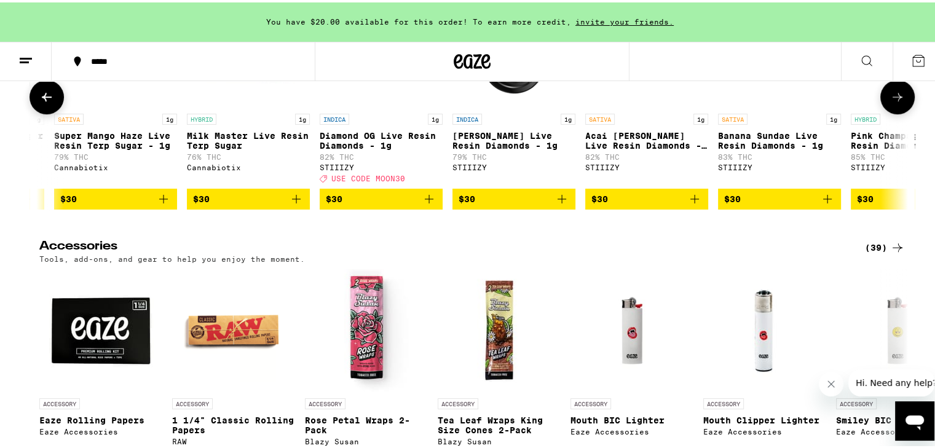
scroll to position [0, 4390]
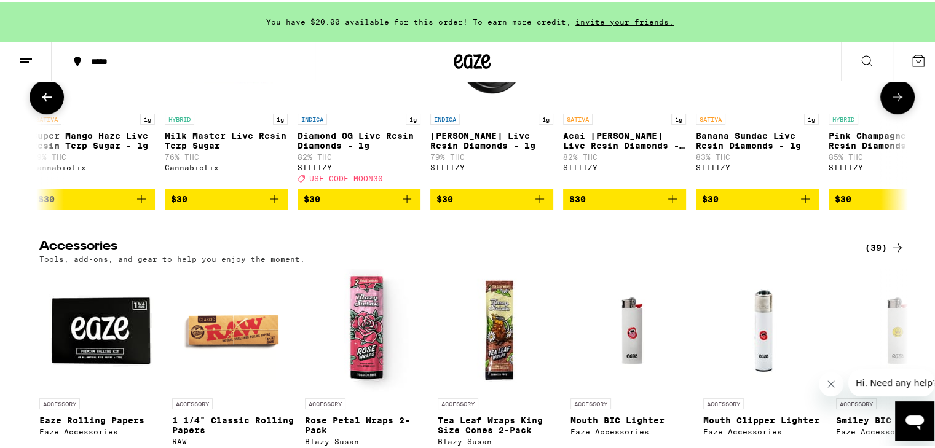
click at [892, 102] on icon at bounding box center [897, 94] width 15 height 15
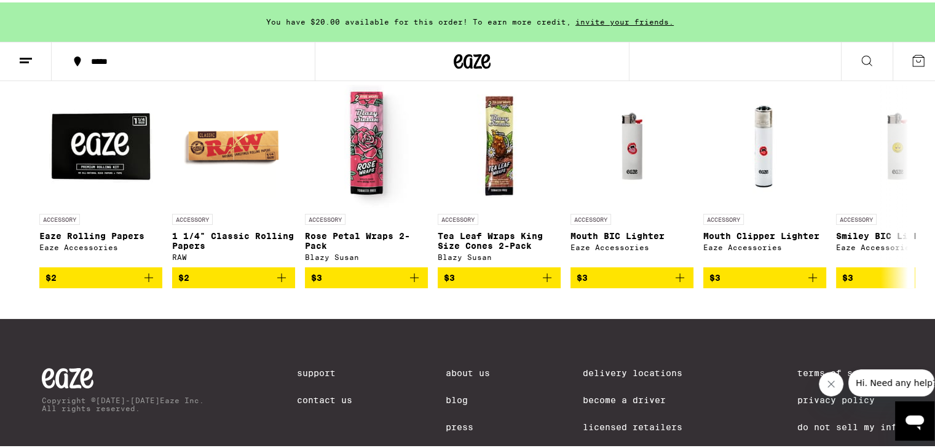
scroll to position [5718, 0]
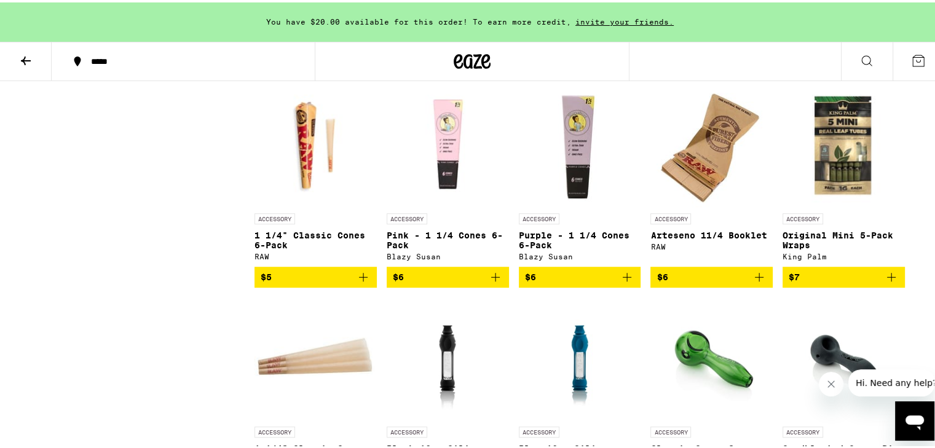
scroll to position [738, 0]
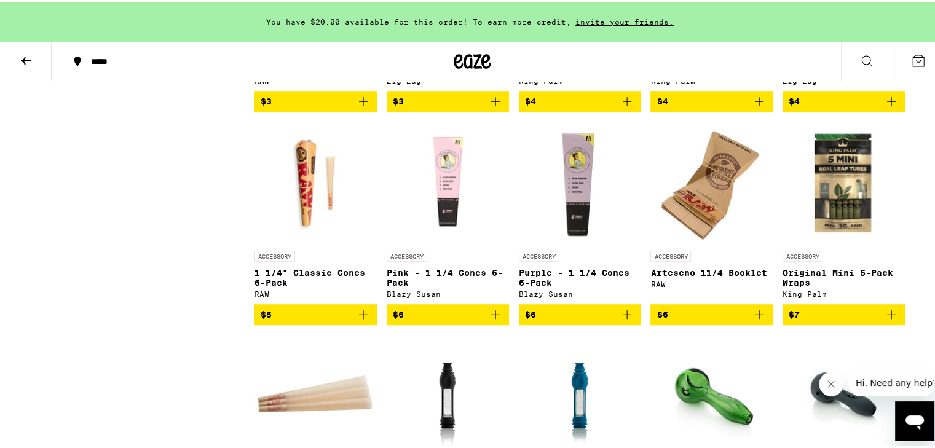
click at [887, 317] on icon "Add to bag" at bounding box center [891, 312] width 9 height 9
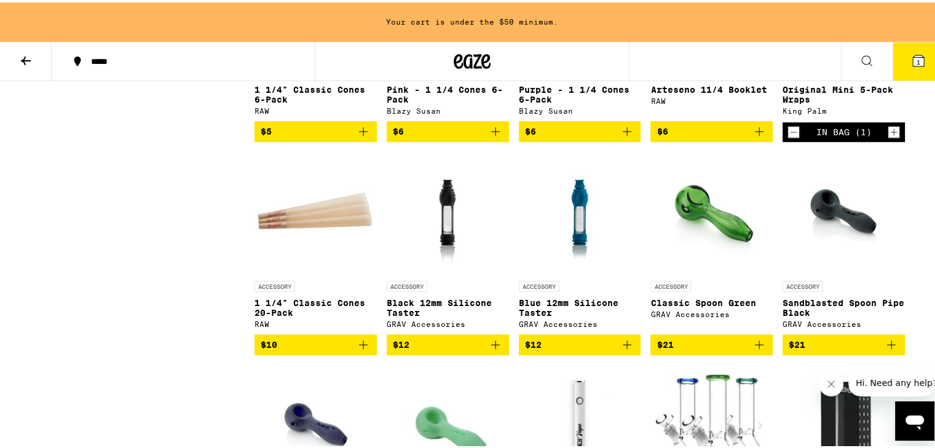
scroll to position [922, 0]
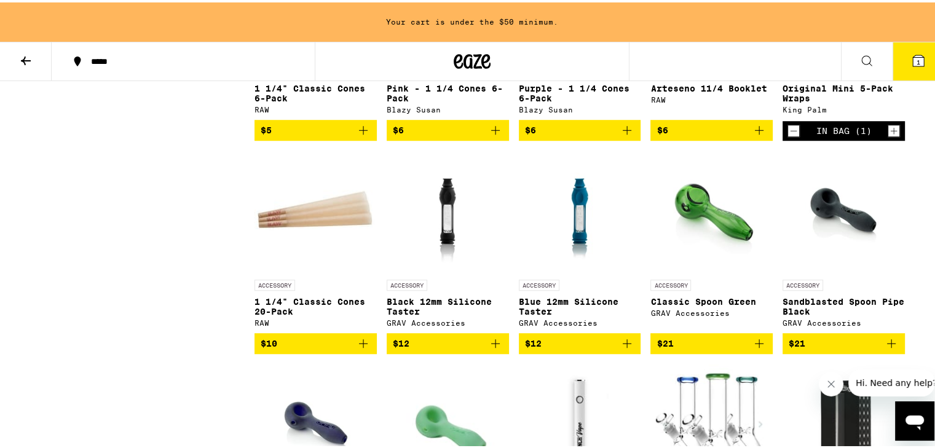
click at [794, 136] on icon "Decrement" at bounding box center [793, 128] width 11 height 15
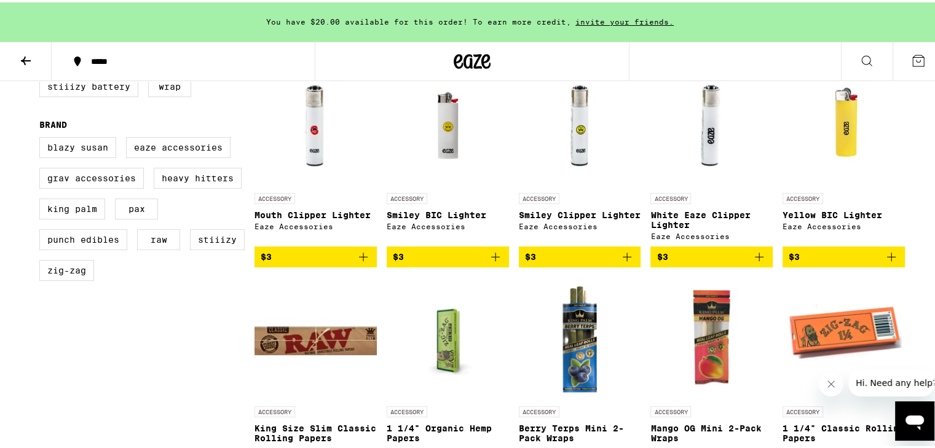
scroll to position [0, 0]
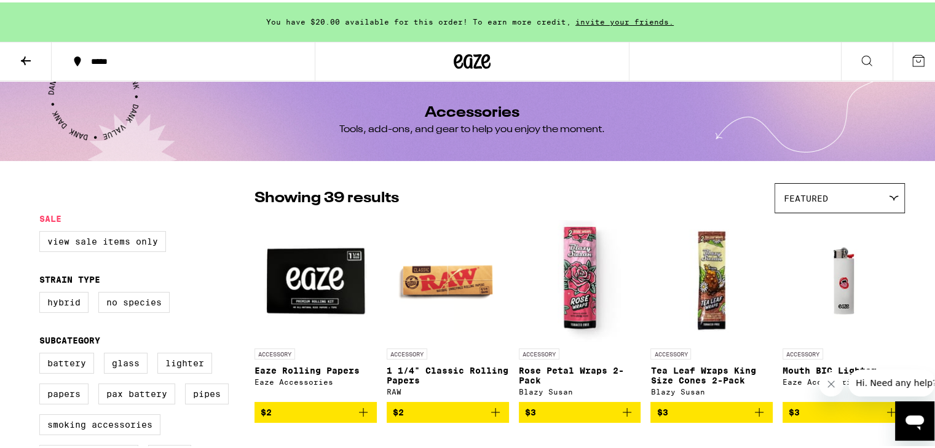
click at [26, 55] on icon at bounding box center [25, 58] width 15 height 15
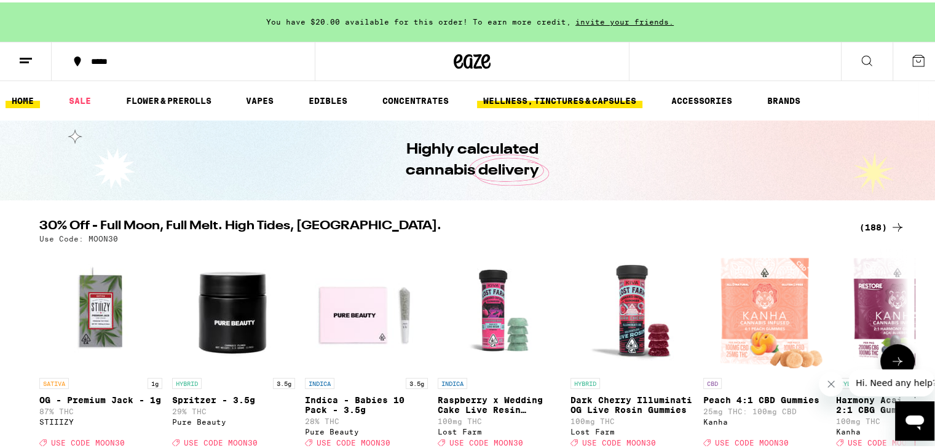
click at [571, 95] on link "WELLNESS, TINCTURES & CAPSULES" at bounding box center [559, 98] width 165 height 15
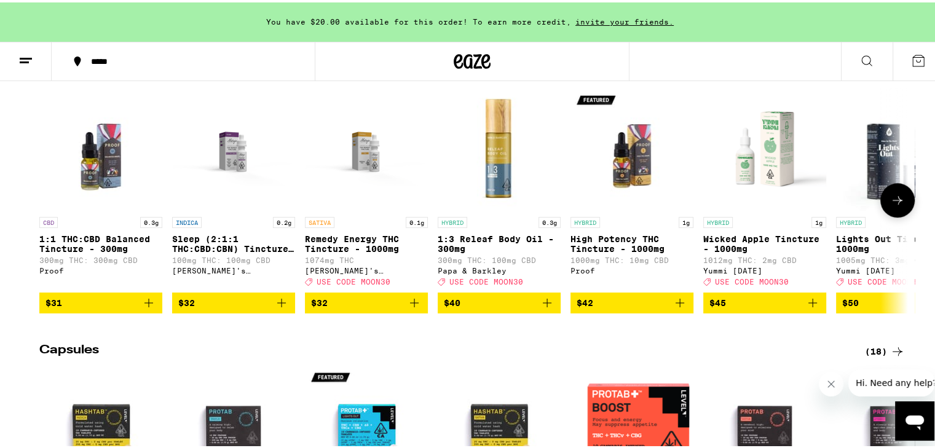
scroll to position [369, 0]
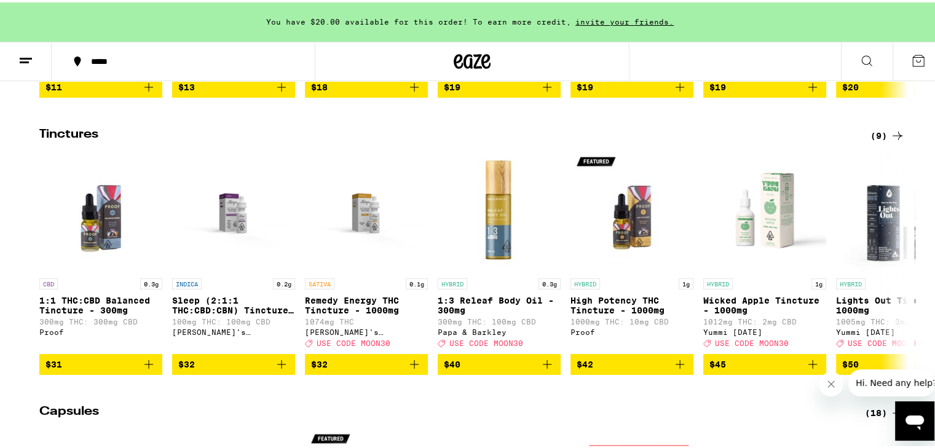
click at [890, 141] on icon at bounding box center [897, 133] width 15 height 15
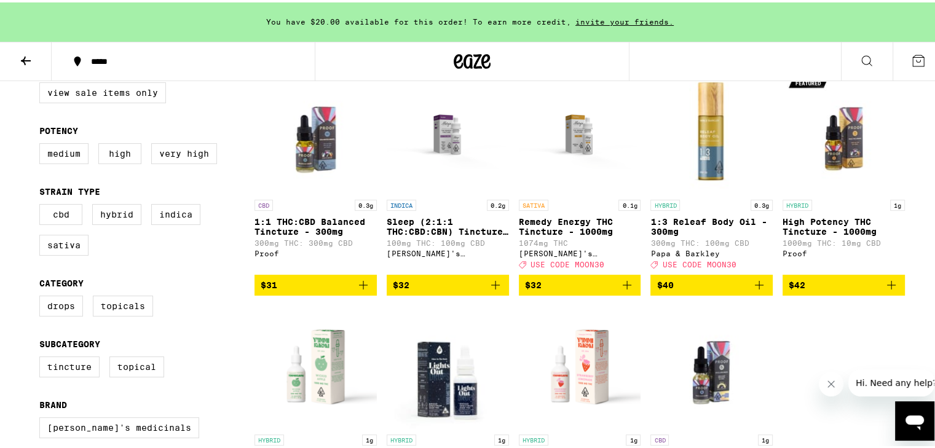
scroll to position [123, 0]
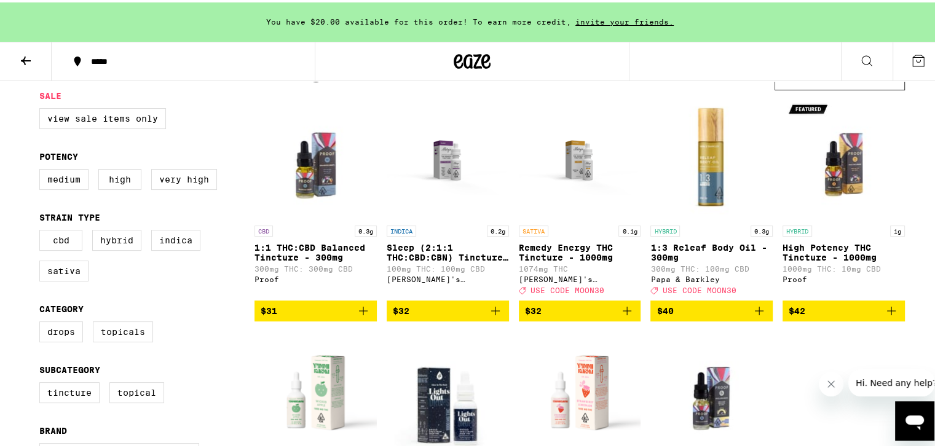
click at [534, 242] on p "Remedy Energy THC Tincture - 1000mg" at bounding box center [580, 250] width 122 height 20
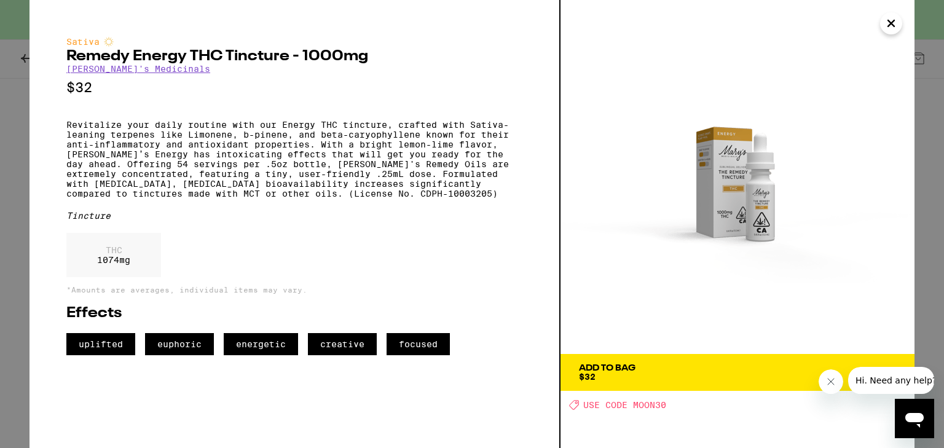
click at [708, 359] on button "Add To Bag $32" at bounding box center [738, 372] width 354 height 37
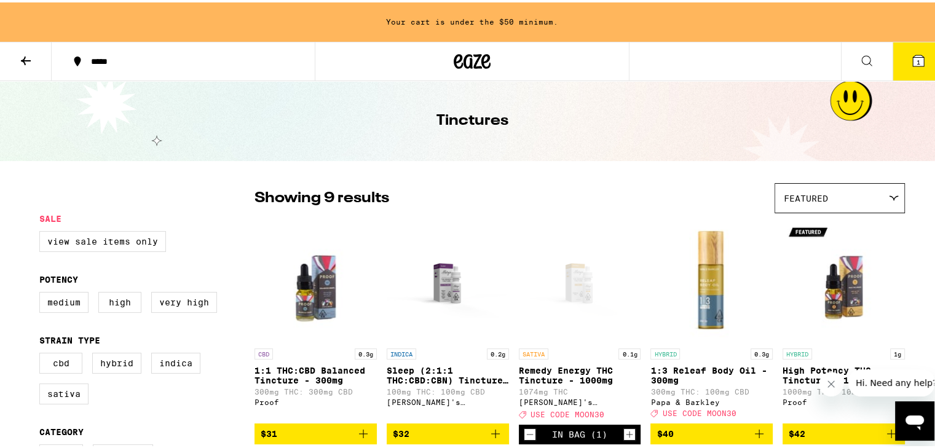
click at [30, 56] on icon at bounding box center [25, 58] width 15 height 15
